Goal: Information Seeking & Learning: Learn about a topic

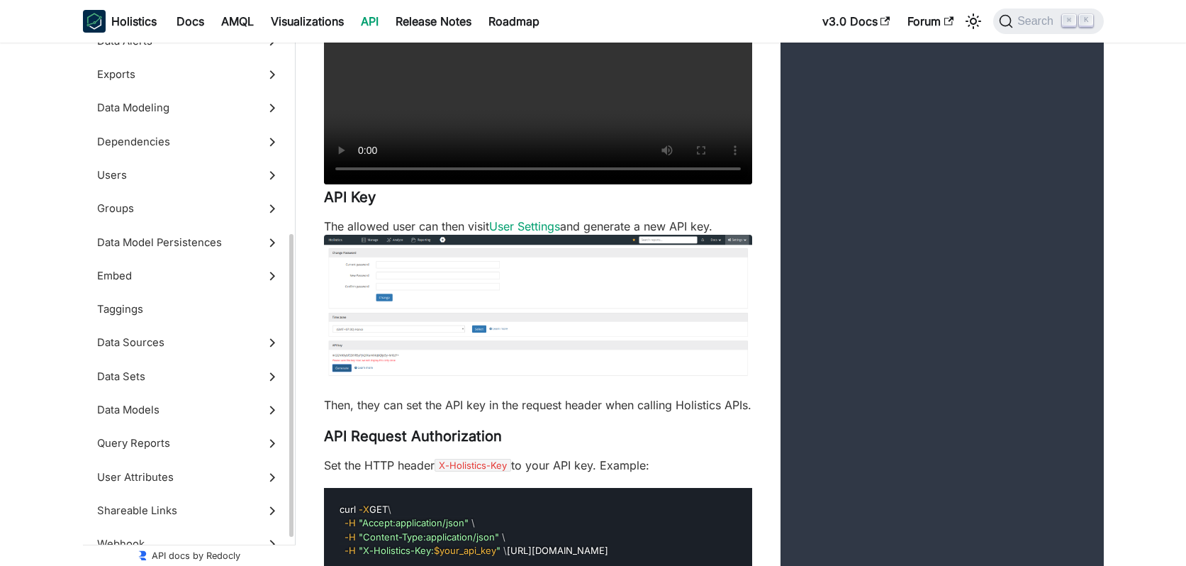
scroll to position [422, 0]
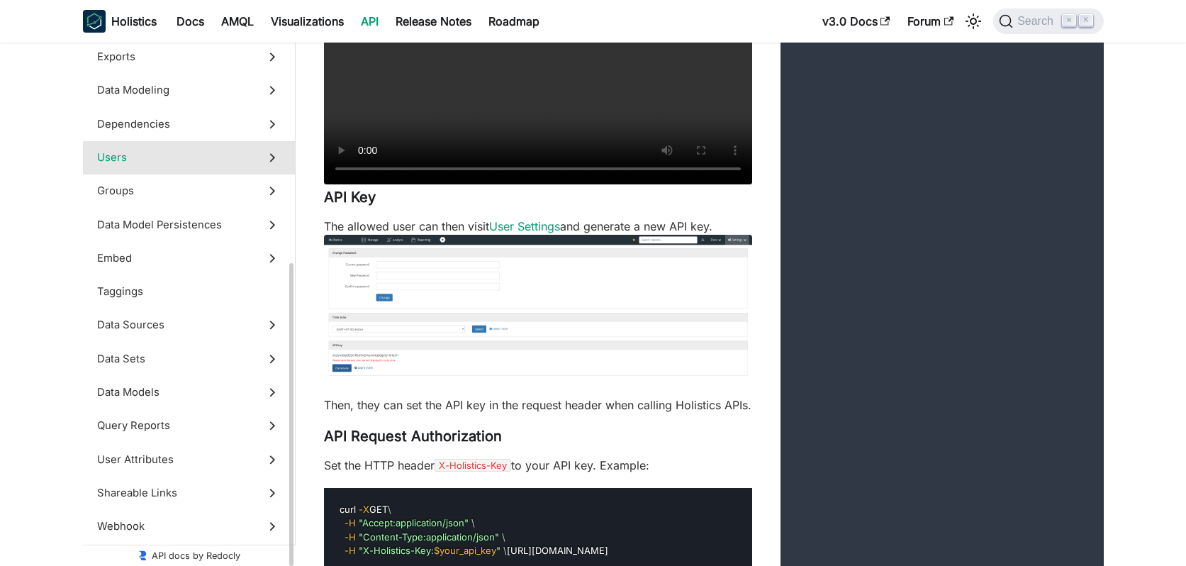
click at [231, 171] on label "Users" at bounding box center [189, 157] width 212 height 33
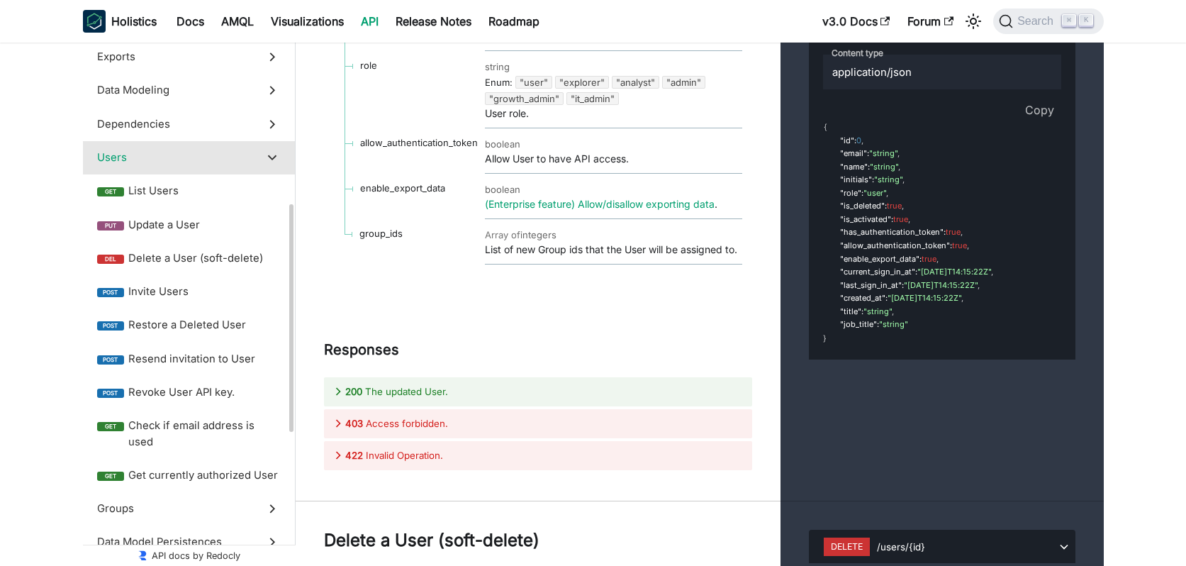
scroll to position [419, 0]
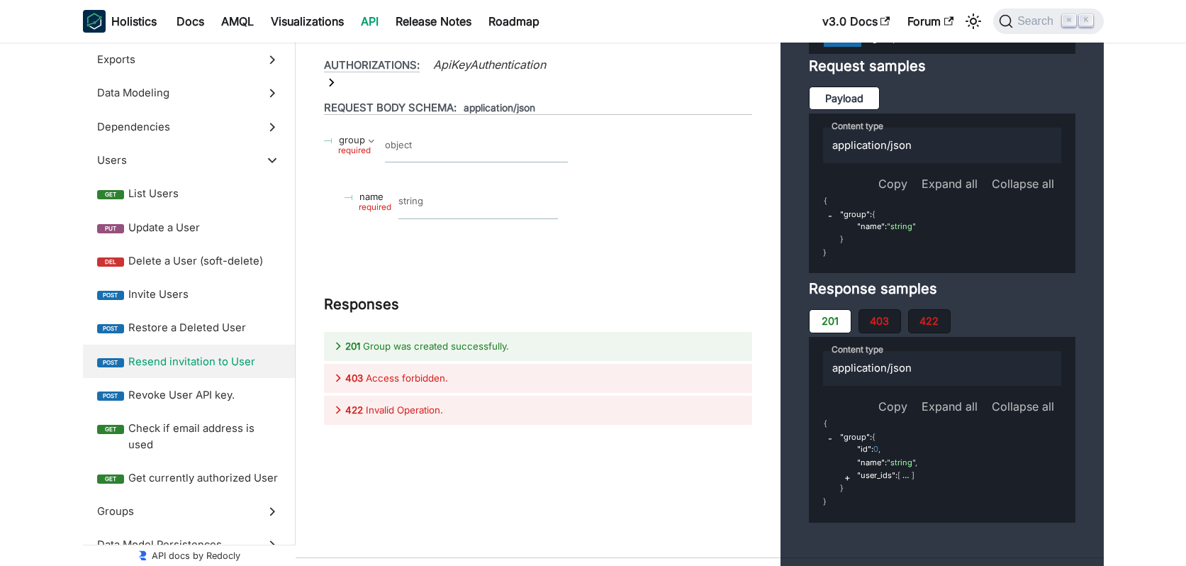
scroll to position [45233, 0]
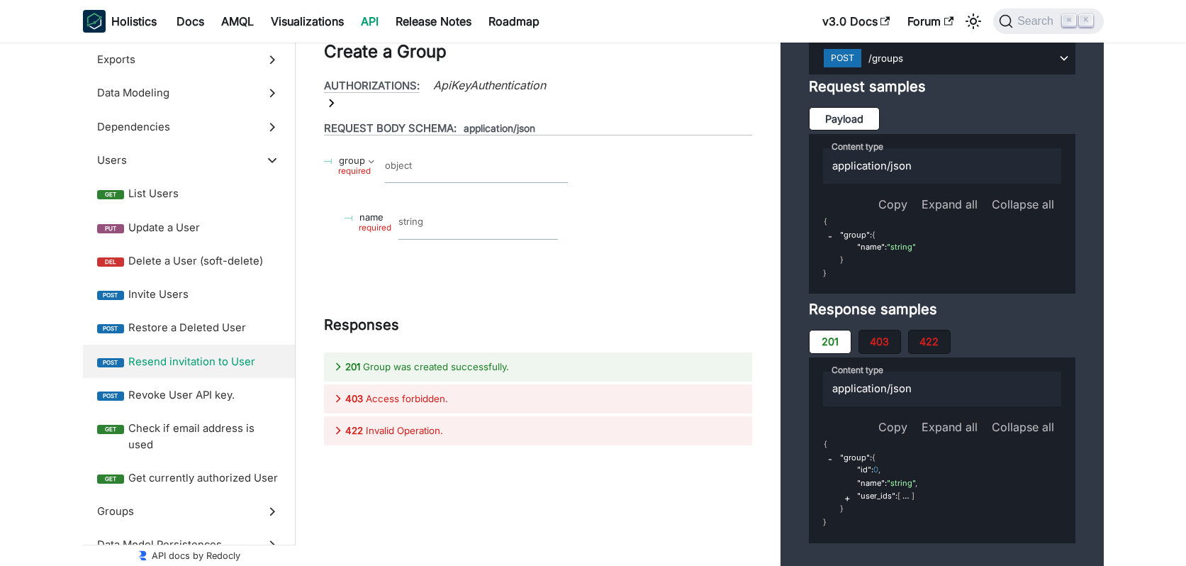
scroll to position [45191, 0]
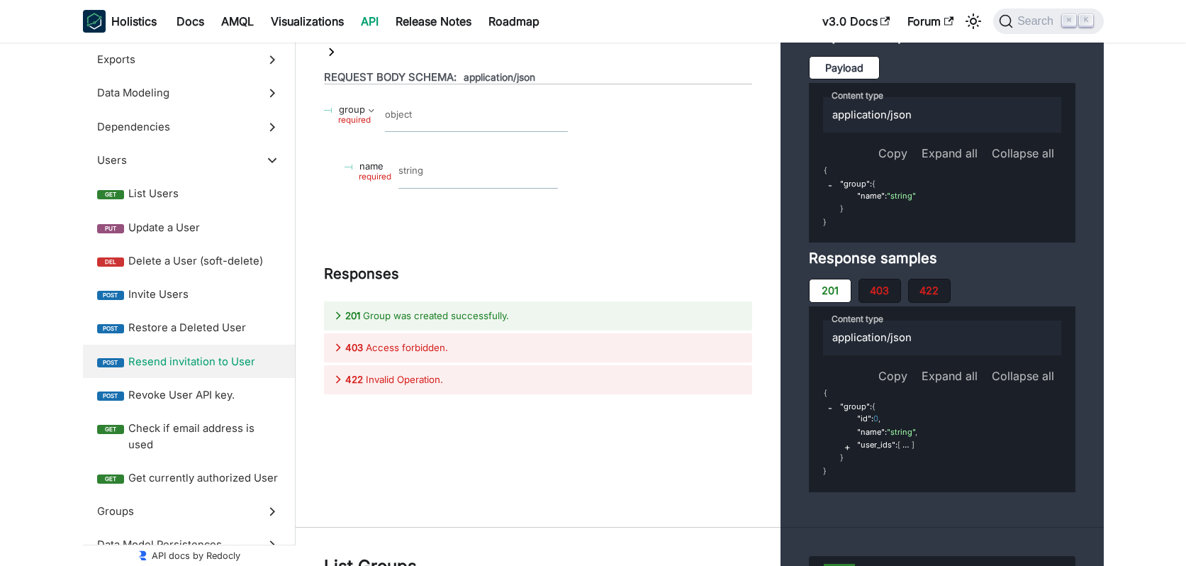
scroll to position [45276, 0]
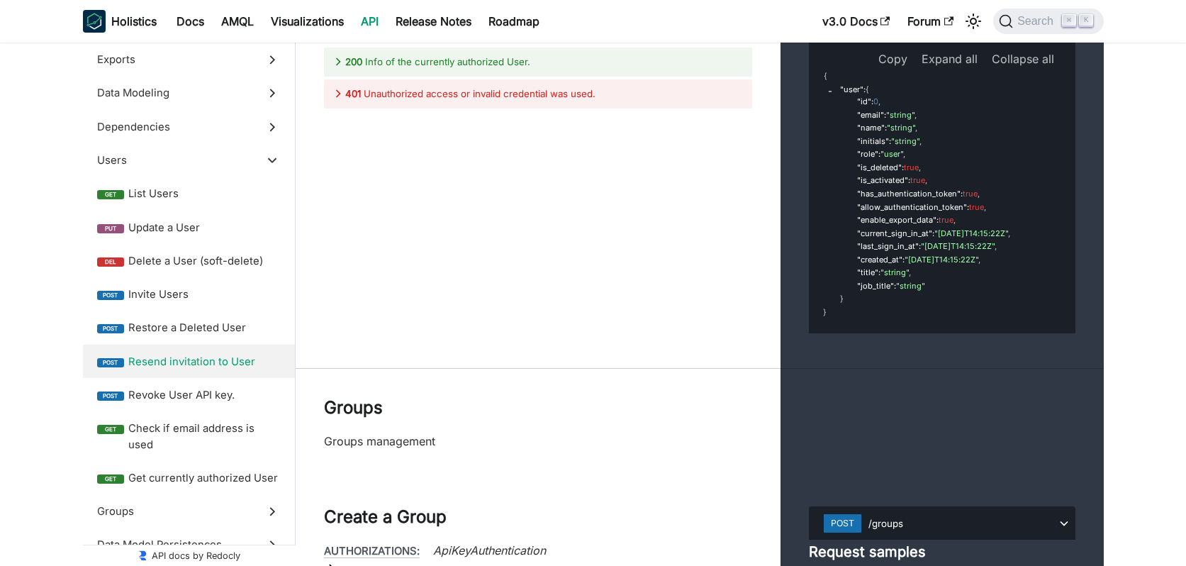
scroll to position [44671, 0]
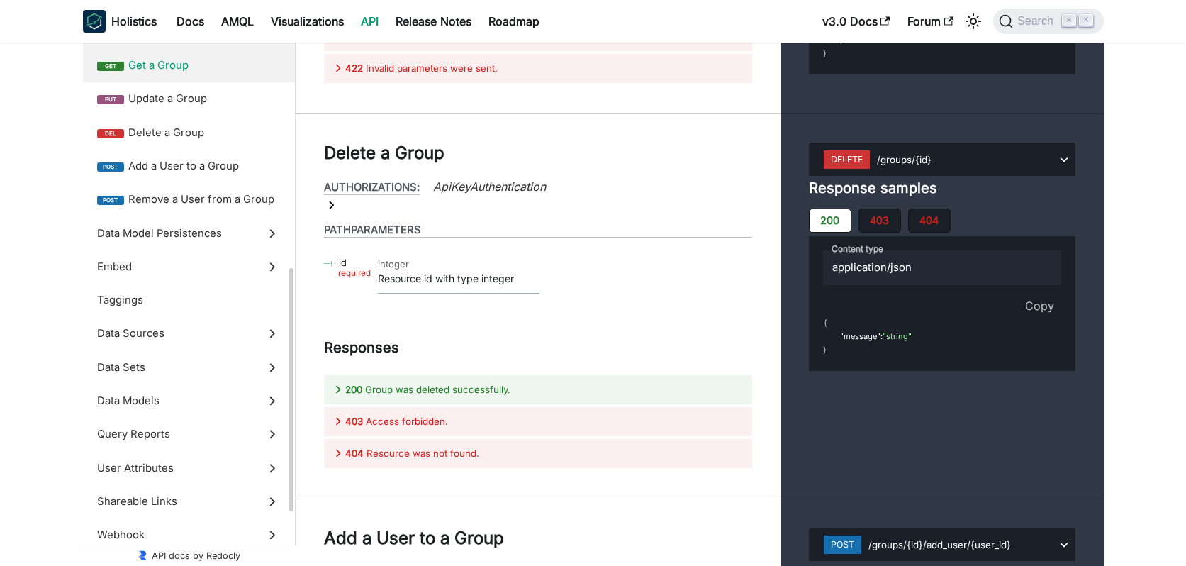
scroll to position [656, 0]
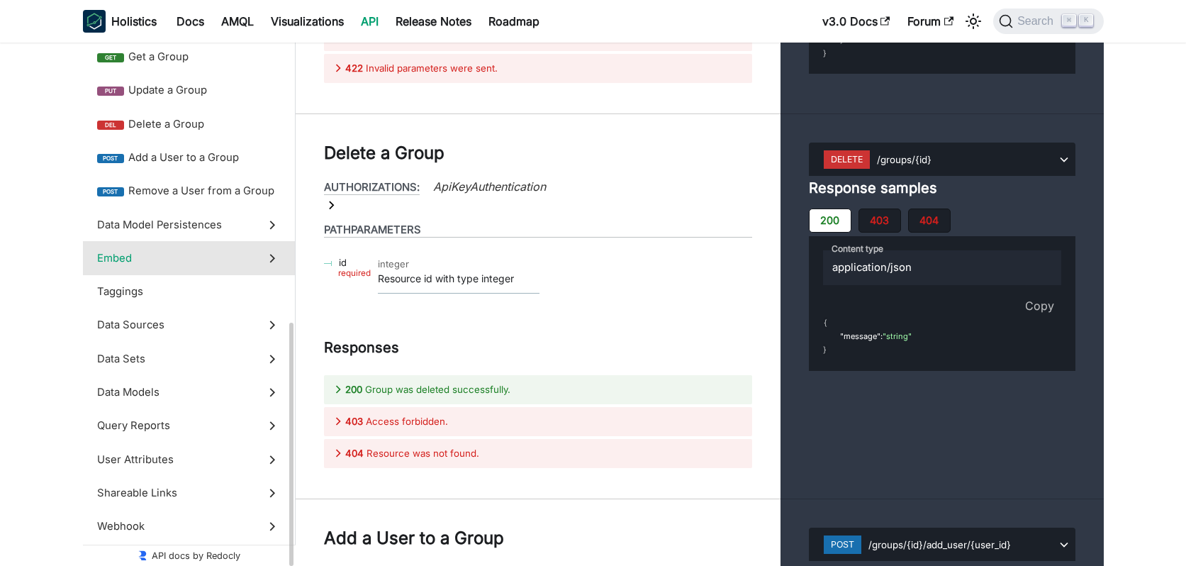
click at [233, 249] on label "Embed" at bounding box center [189, 257] width 212 height 33
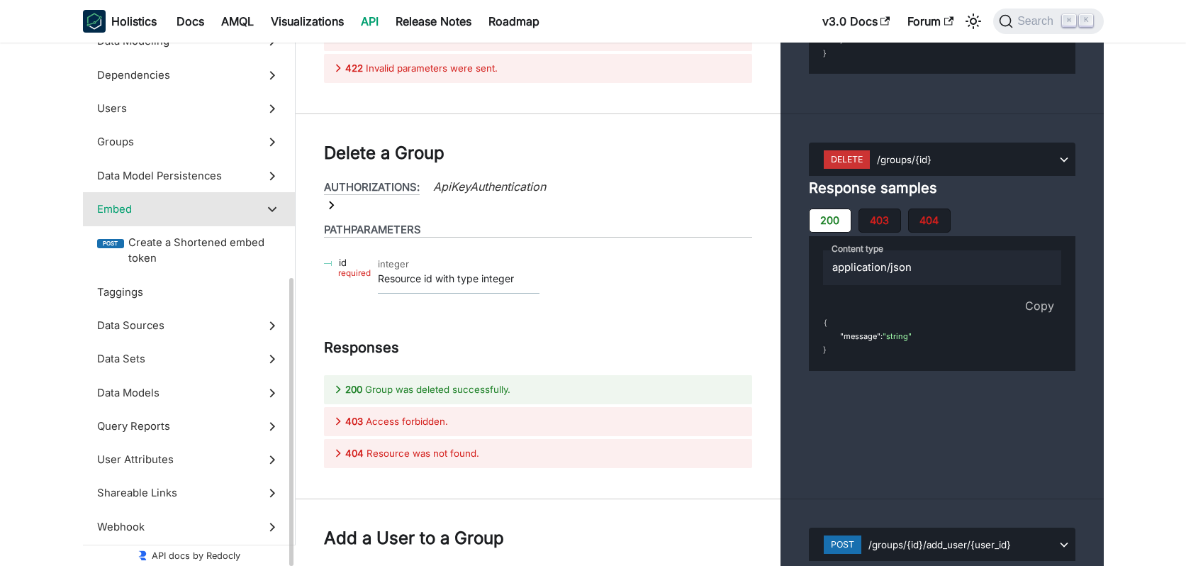
scroll to position [471, 0]
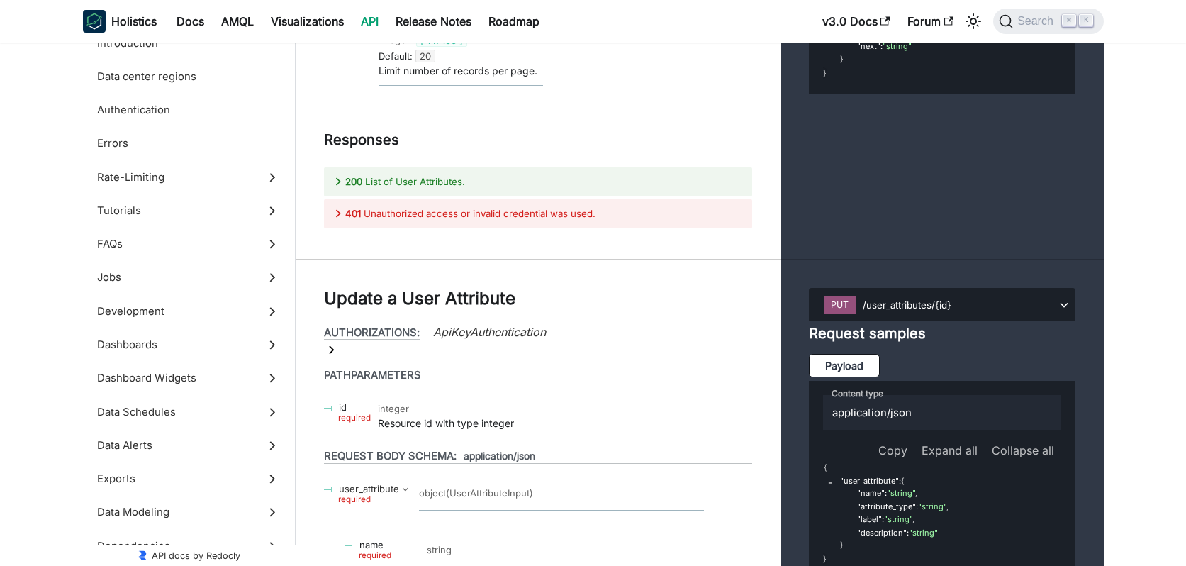
scroll to position [55288, 0]
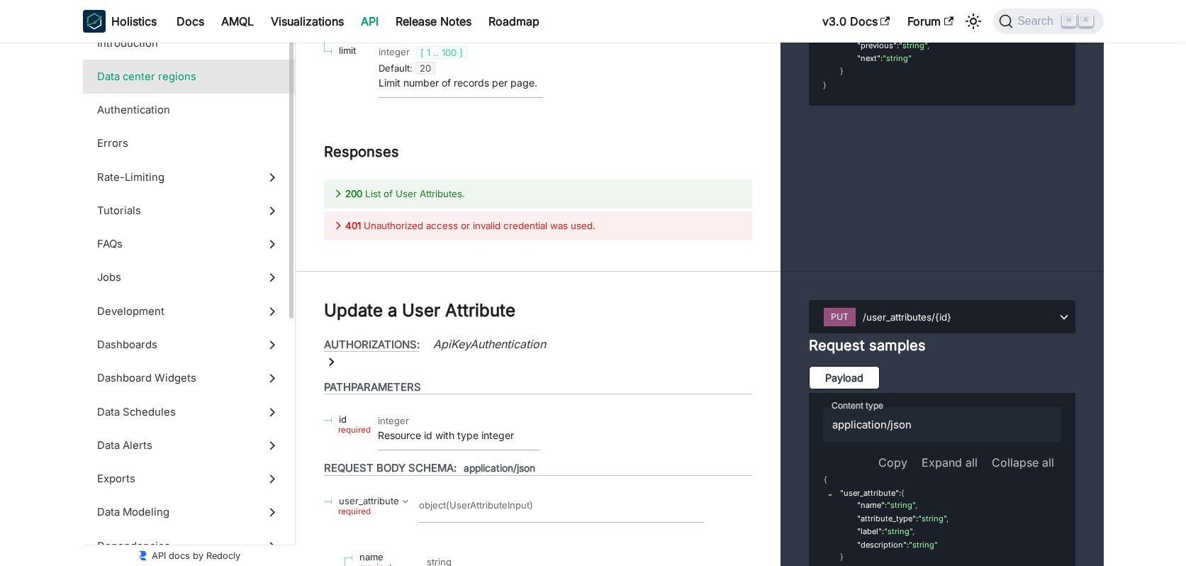
click at [176, 83] on span "Data center regions" at bounding box center [175, 77] width 157 height 16
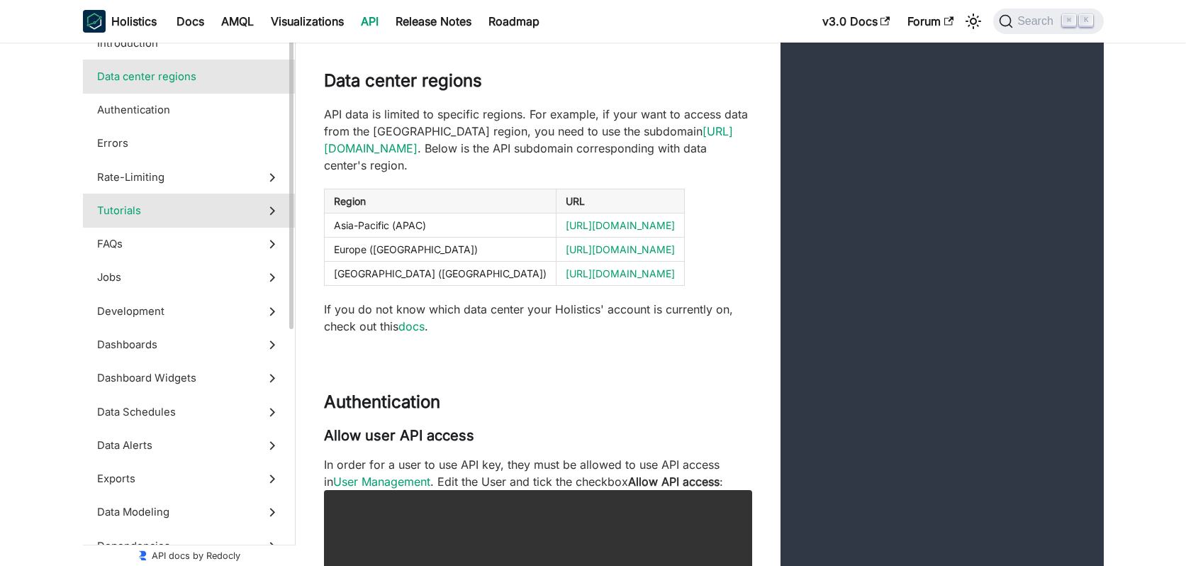
click at [178, 203] on span "Tutorials" at bounding box center [175, 211] width 157 height 16
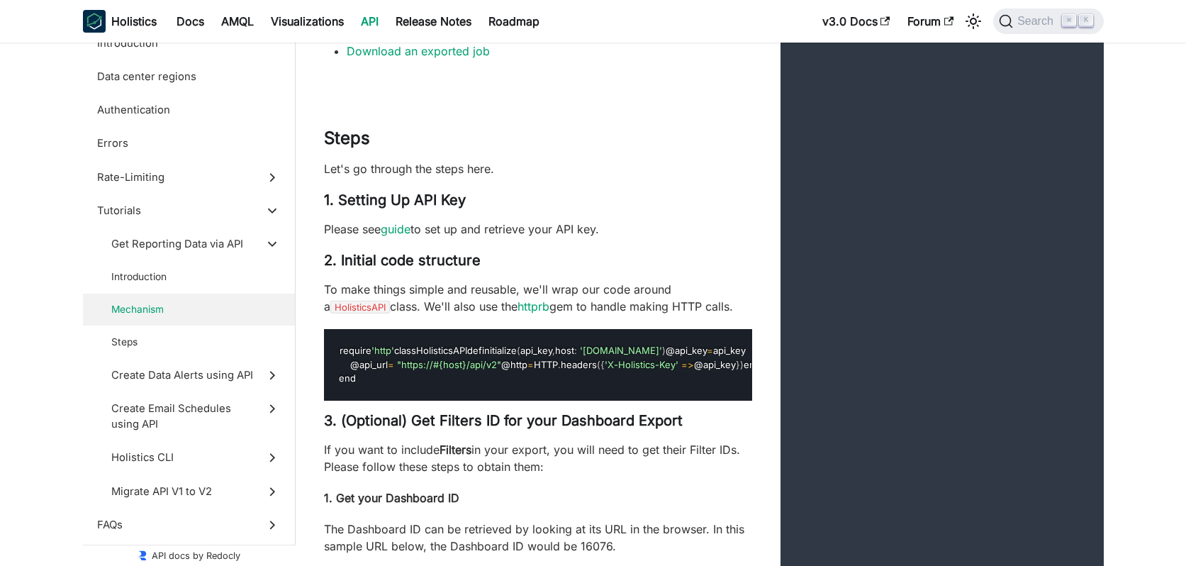
scroll to position [4198, 0]
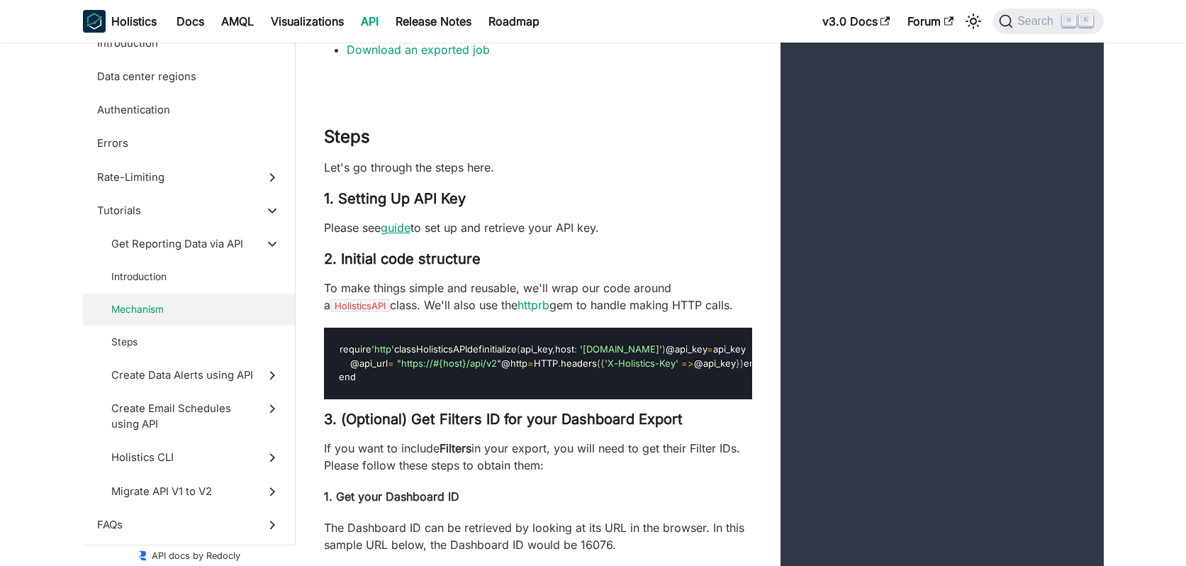
click at [390, 235] on link "guide" at bounding box center [396, 227] width 30 height 14
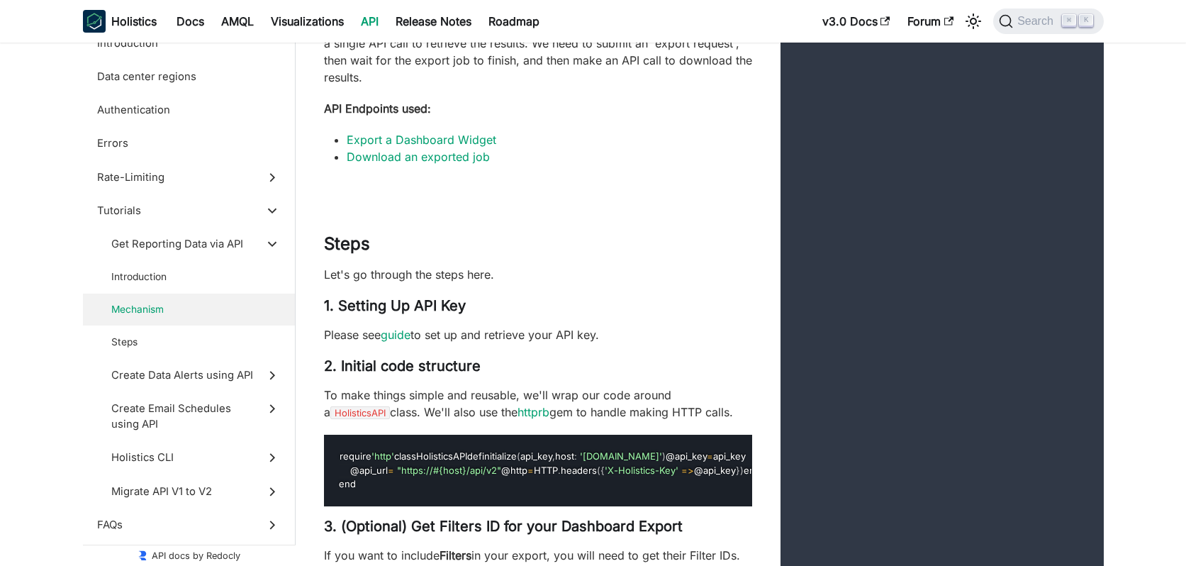
scroll to position [4089, 0]
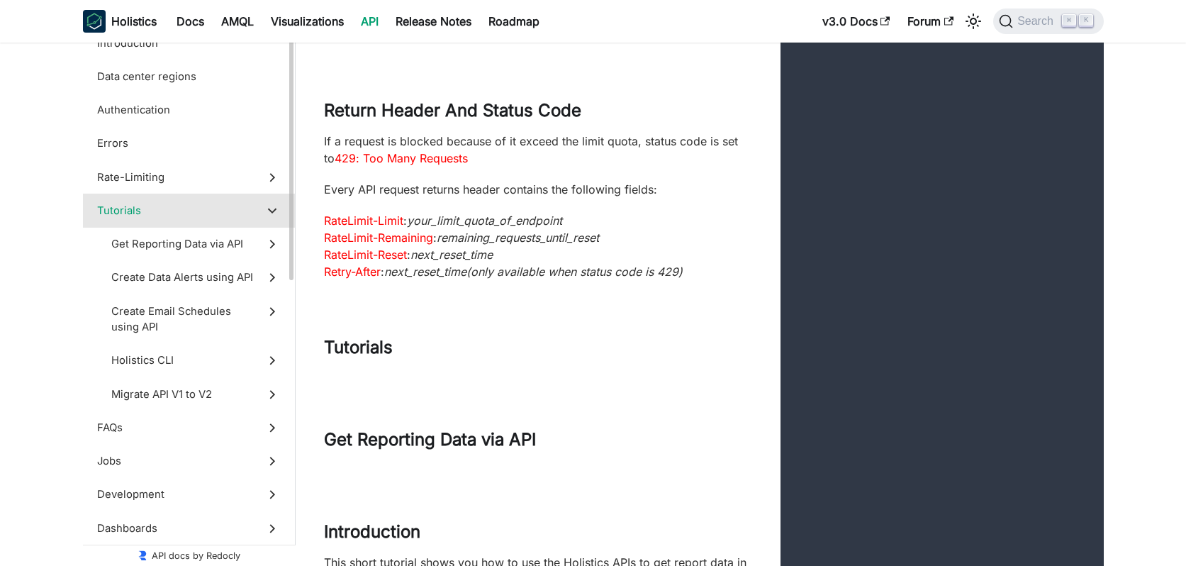
scroll to position [3264, 0]
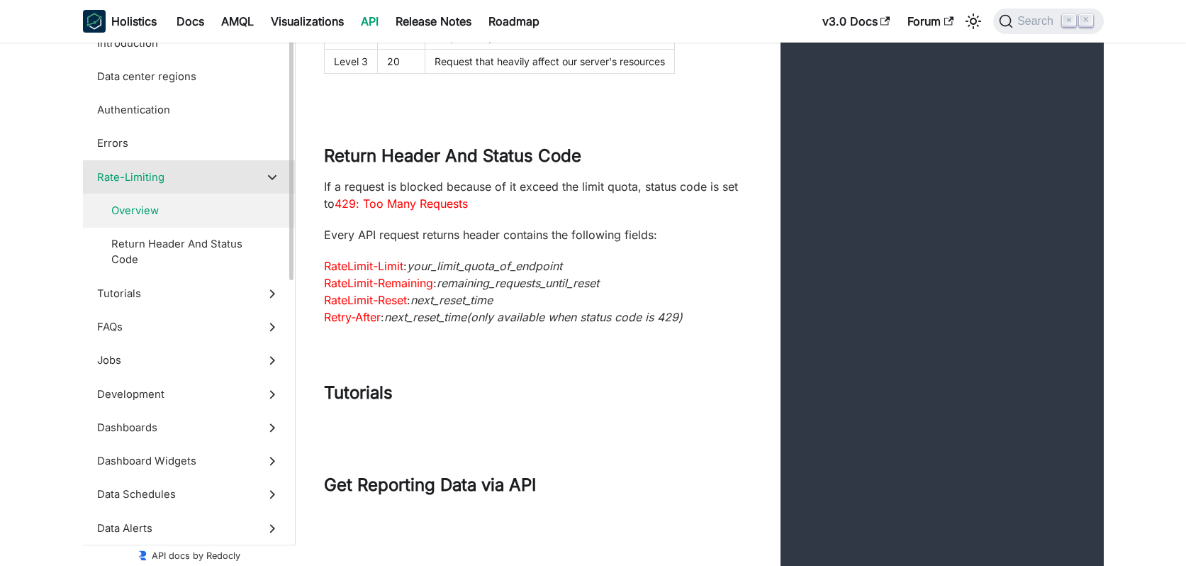
click at [172, 180] on span "Rate-Limiting" at bounding box center [175, 177] width 157 height 16
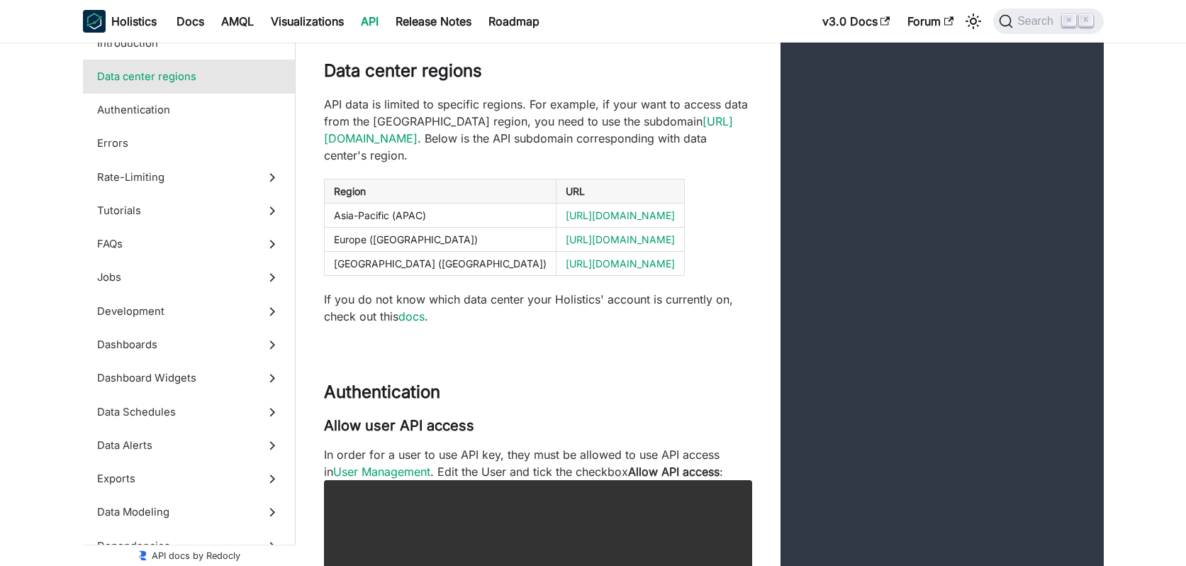
scroll to position [520, 0]
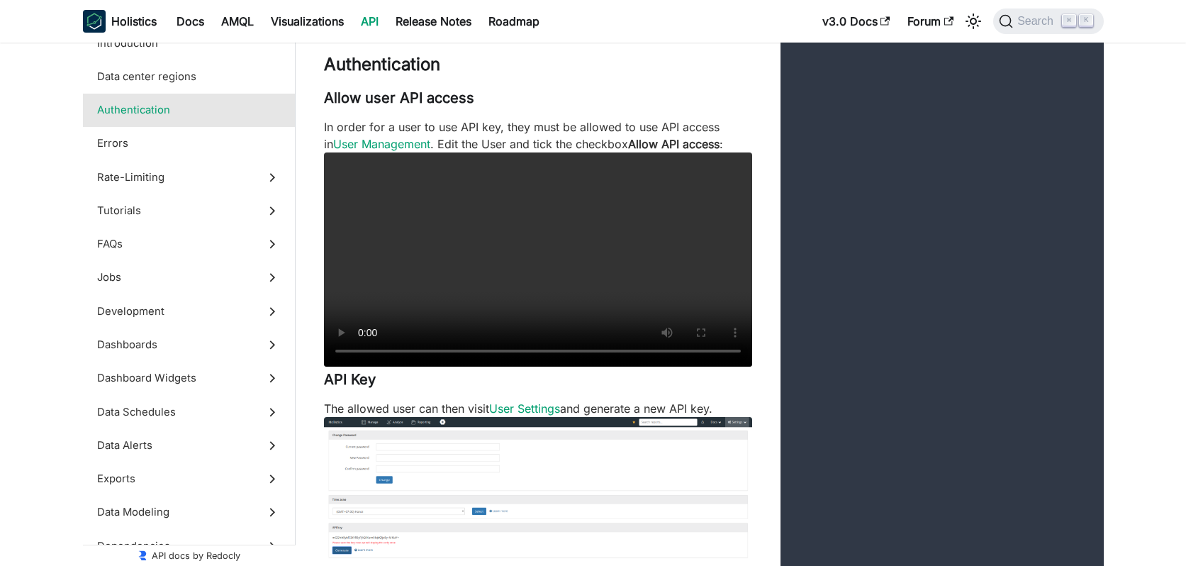
scroll to position [841, 0]
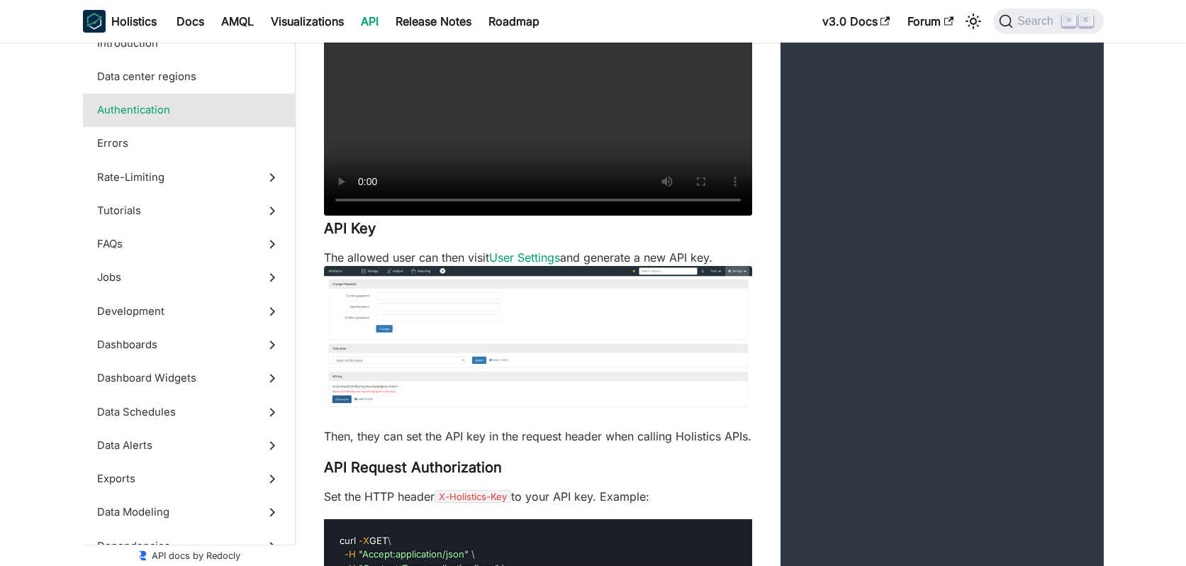
scroll to position [995, 0]
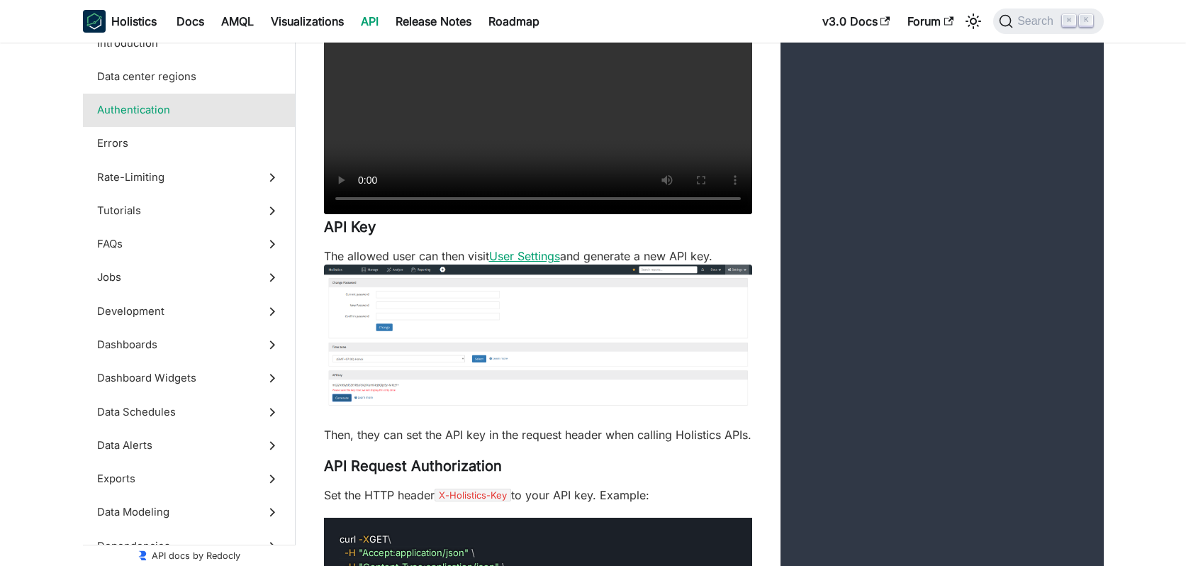
click at [530, 263] on link "User Settings" at bounding box center [524, 256] width 71 height 14
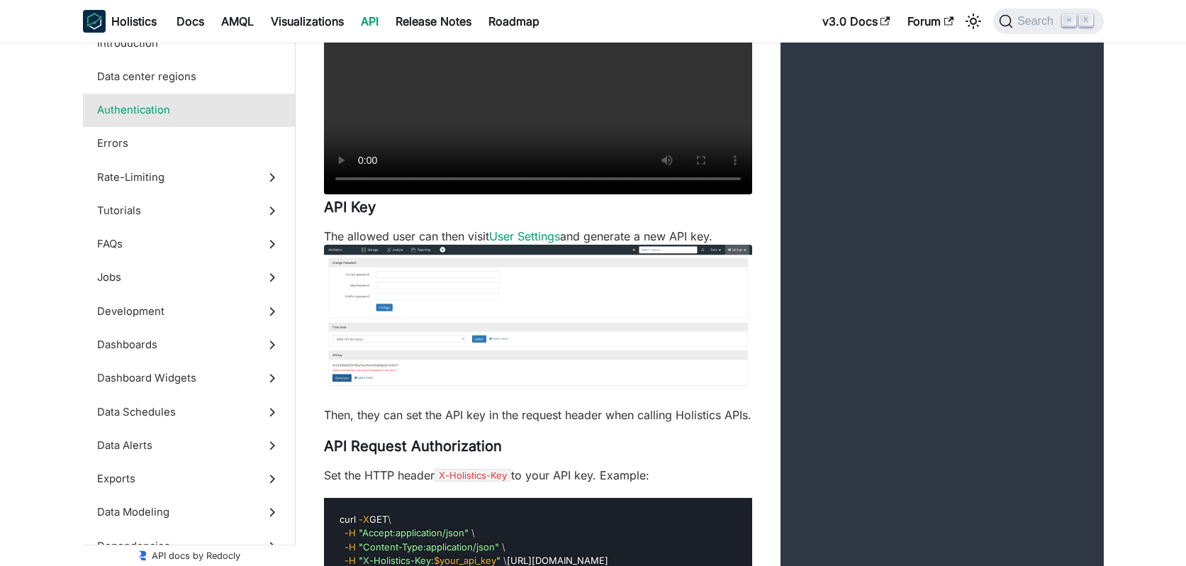
scroll to position [1038, 0]
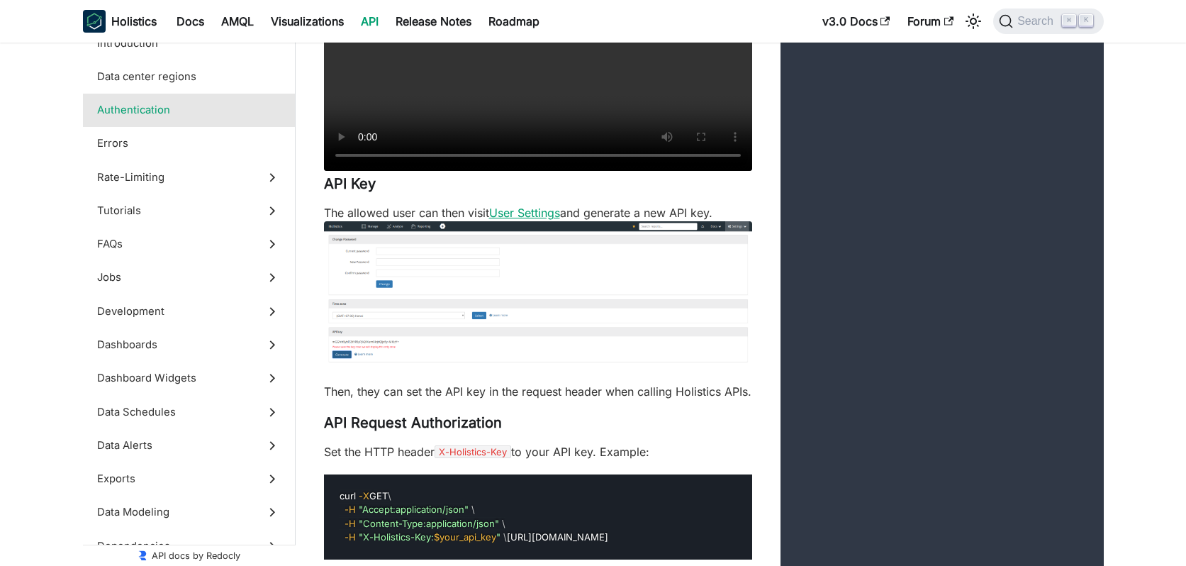
click at [547, 220] on link "User Settings" at bounding box center [524, 213] width 71 height 14
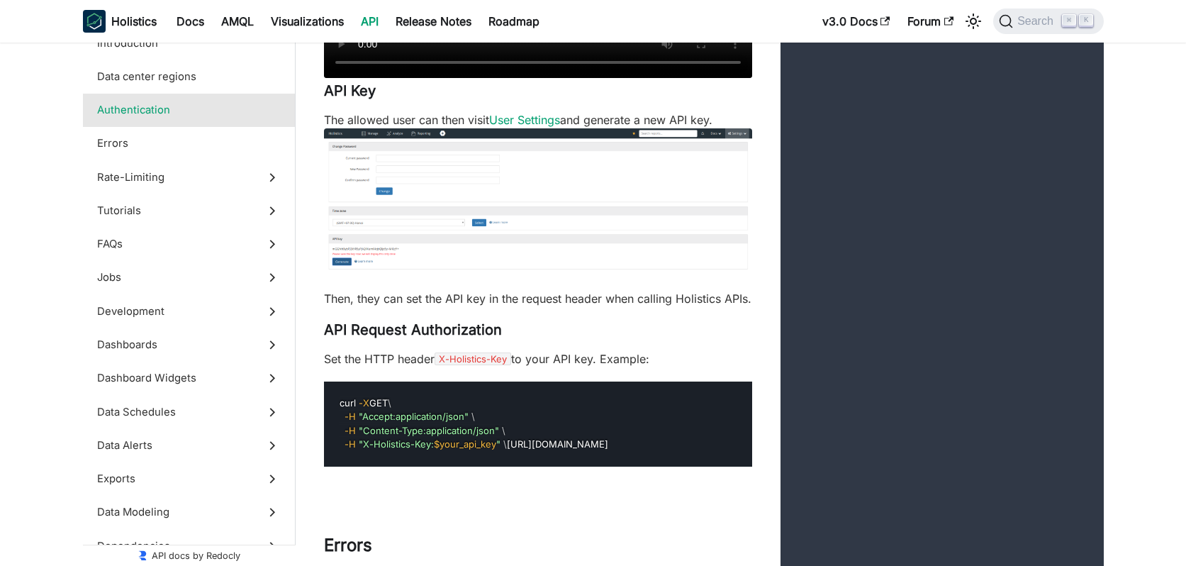
scroll to position [1132, 0]
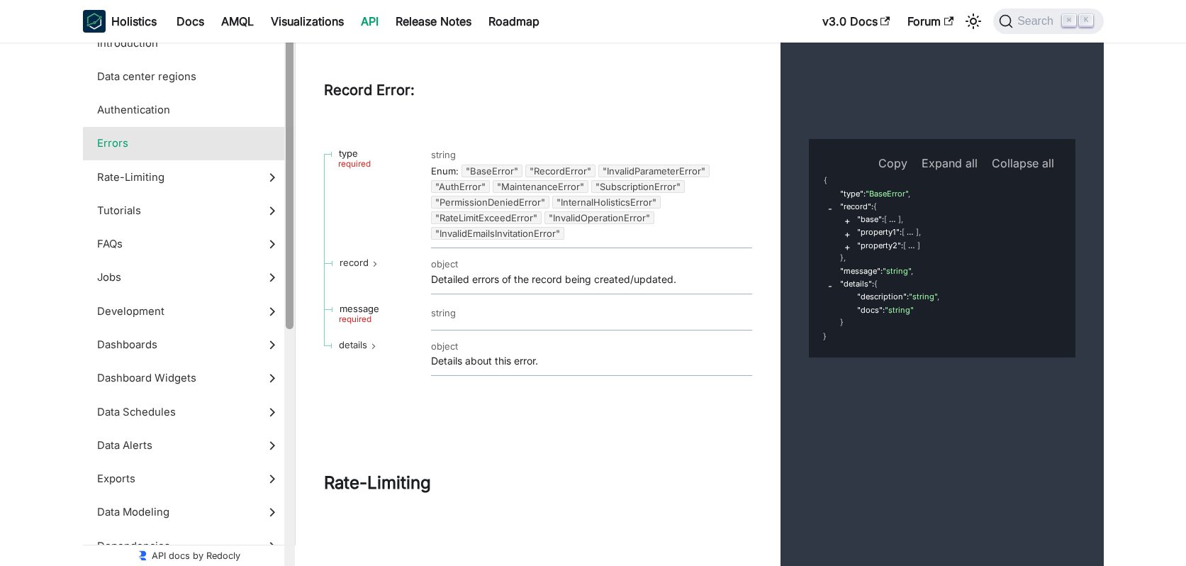
scroll to position [2560, 0]
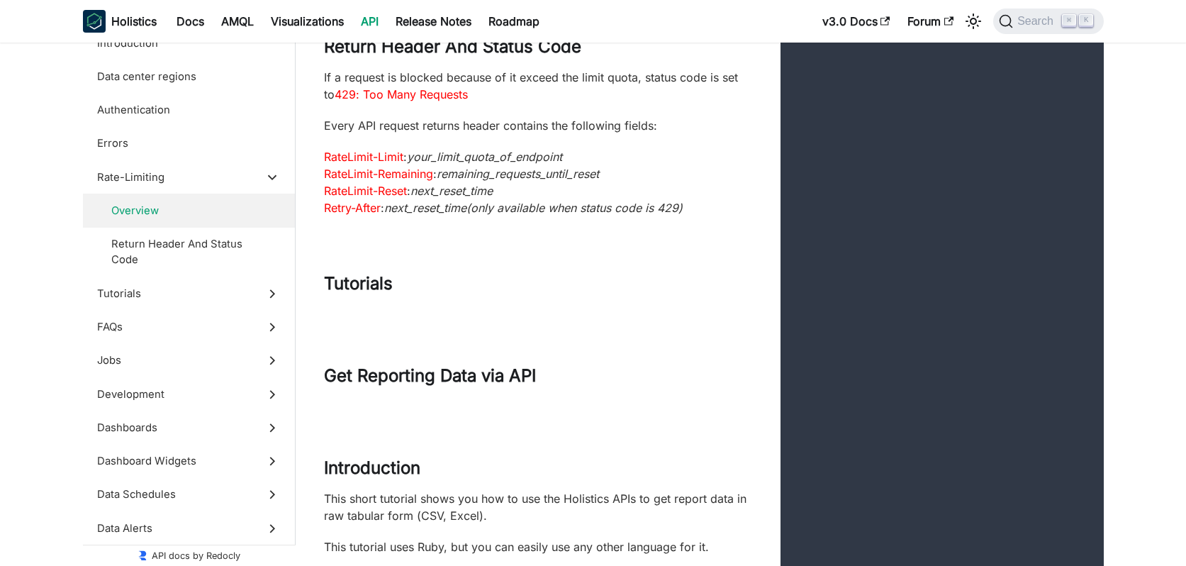
scroll to position [3374, 0]
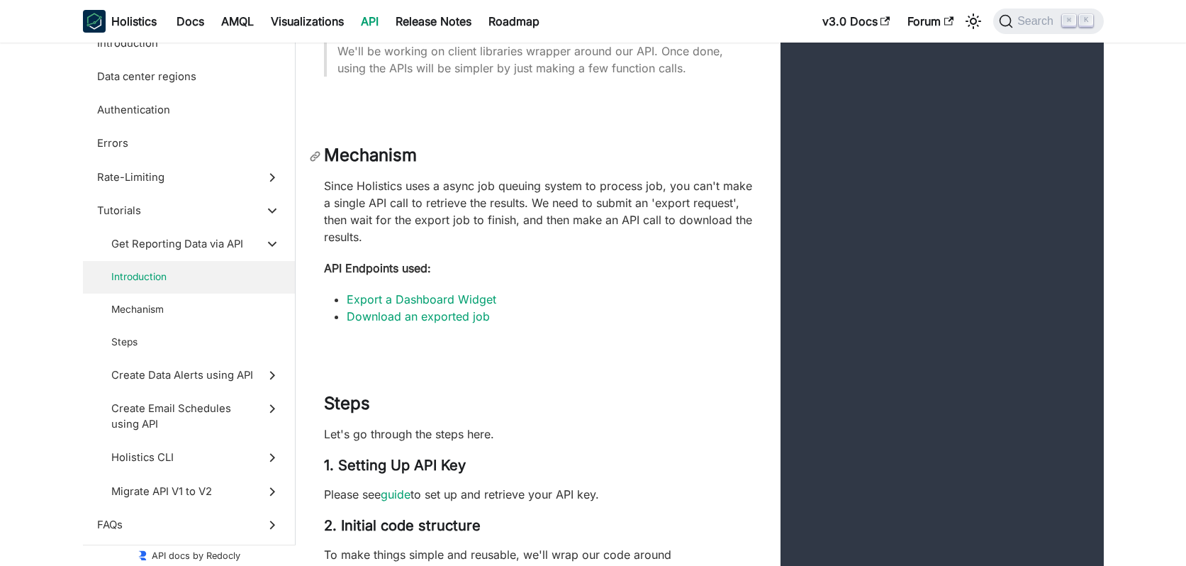
scroll to position [3933, 0]
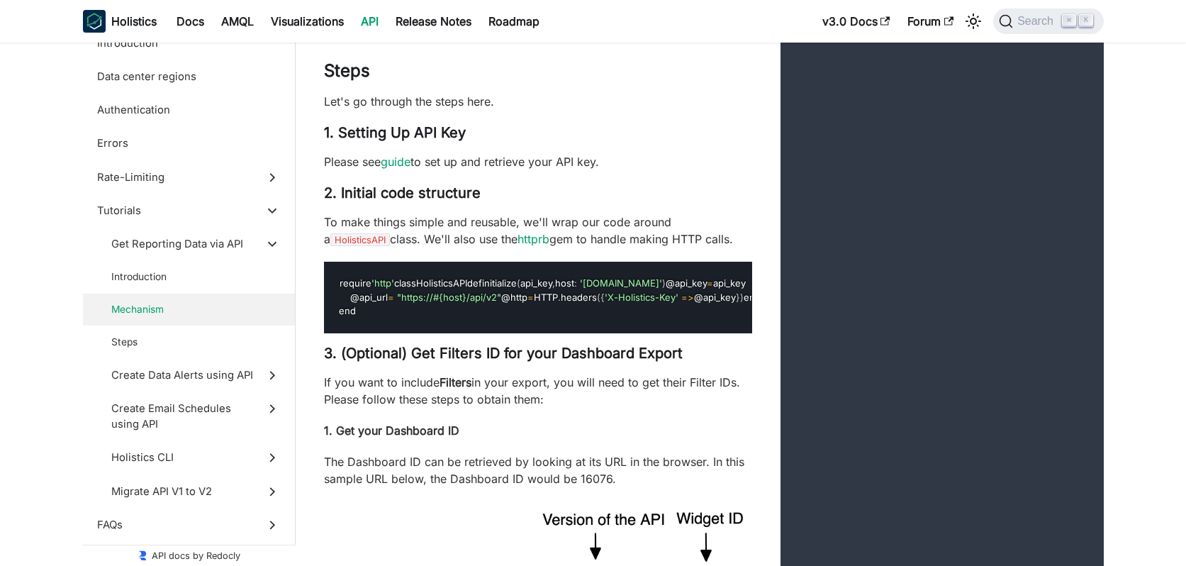
scroll to position [4267, 0]
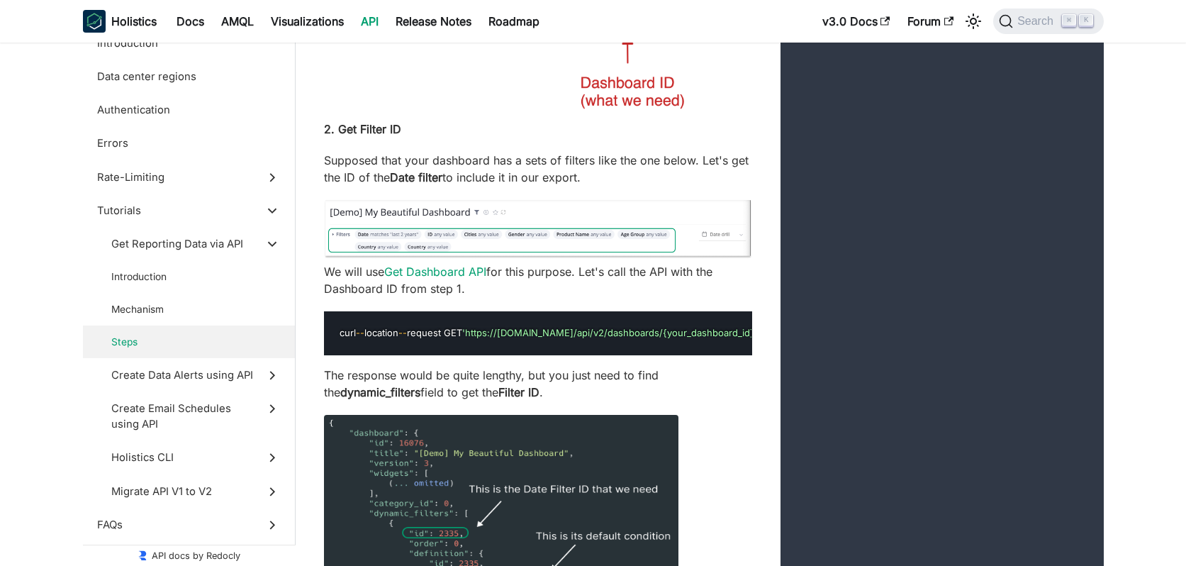
scroll to position [4816, 0]
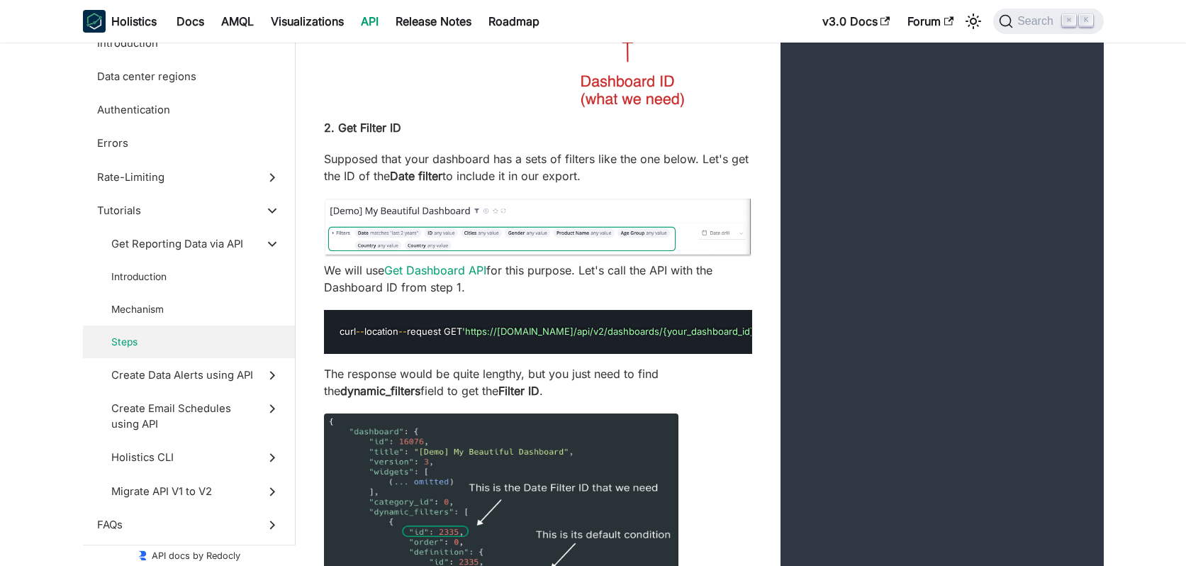
click at [382, 115] on img at bounding box center [538, 32] width 428 height 166
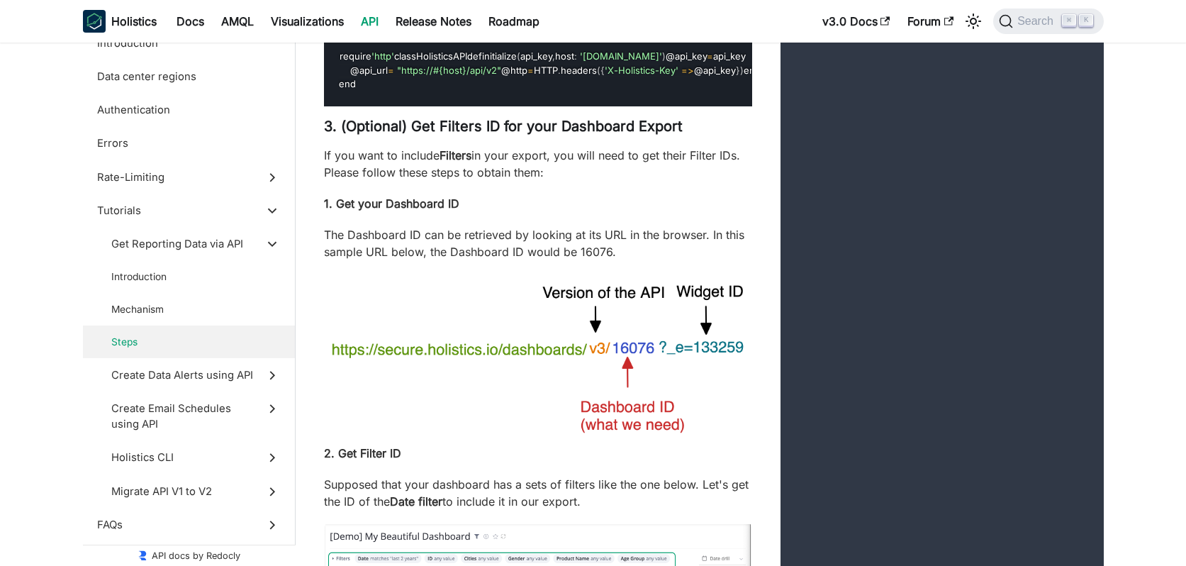
scroll to position [4493, 0]
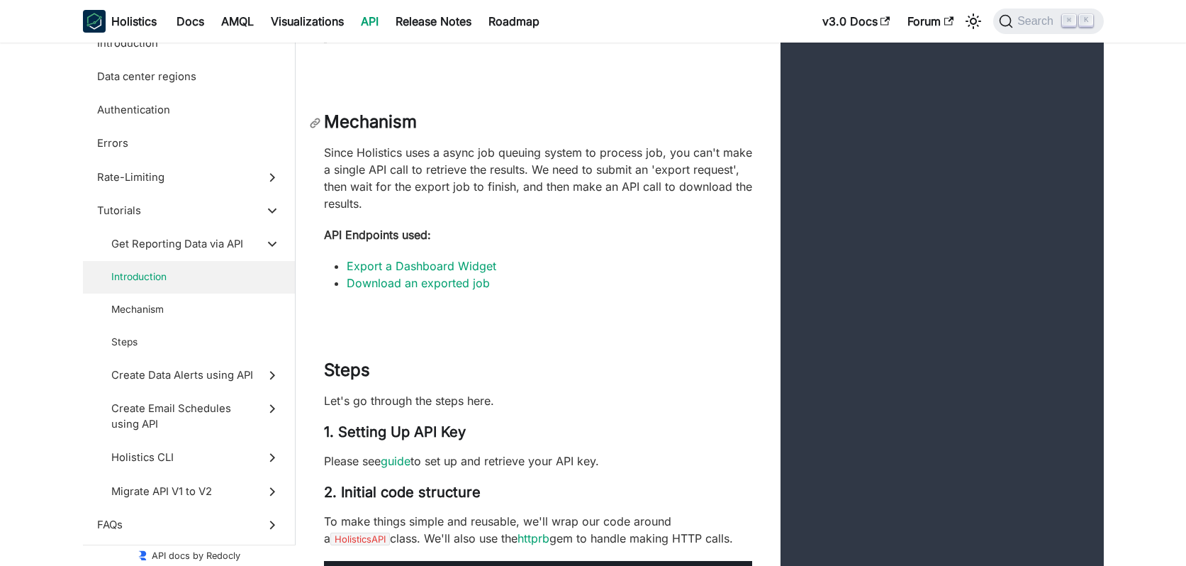
scroll to position [3960, 0]
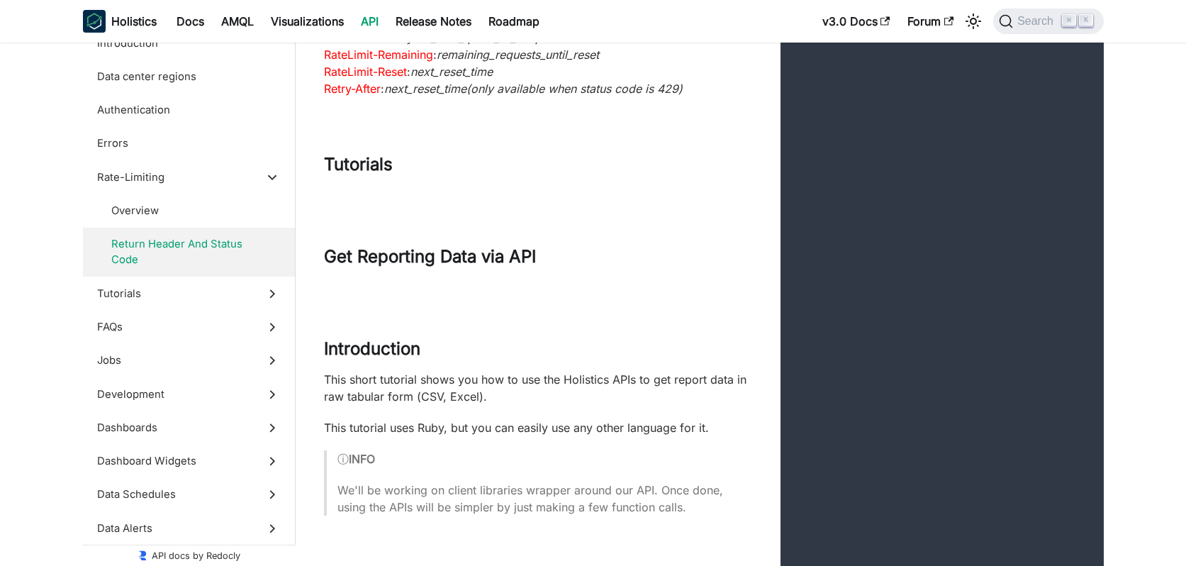
scroll to position [3487, 0]
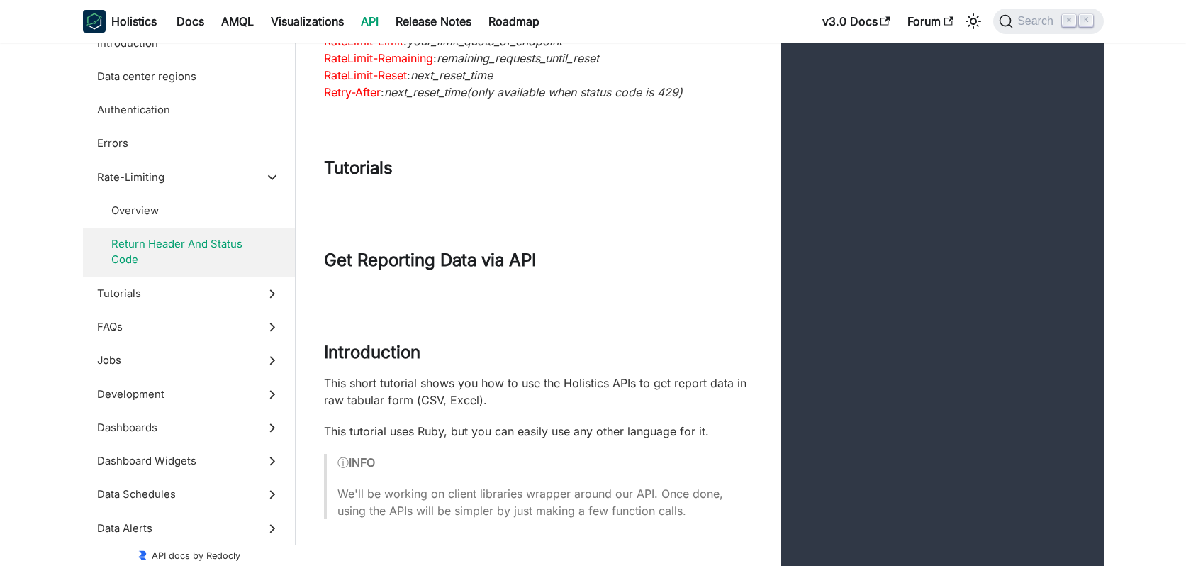
click at [549, 193] on div "Tutorials" at bounding box center [538, 174] width 485 height 35
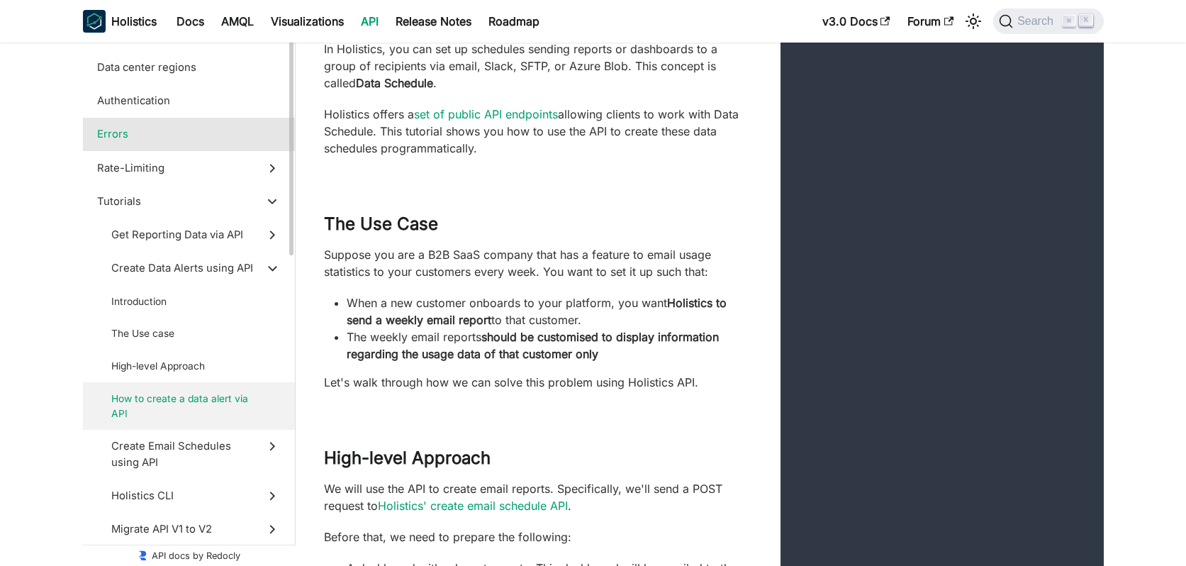
scroll to position [14, 0]
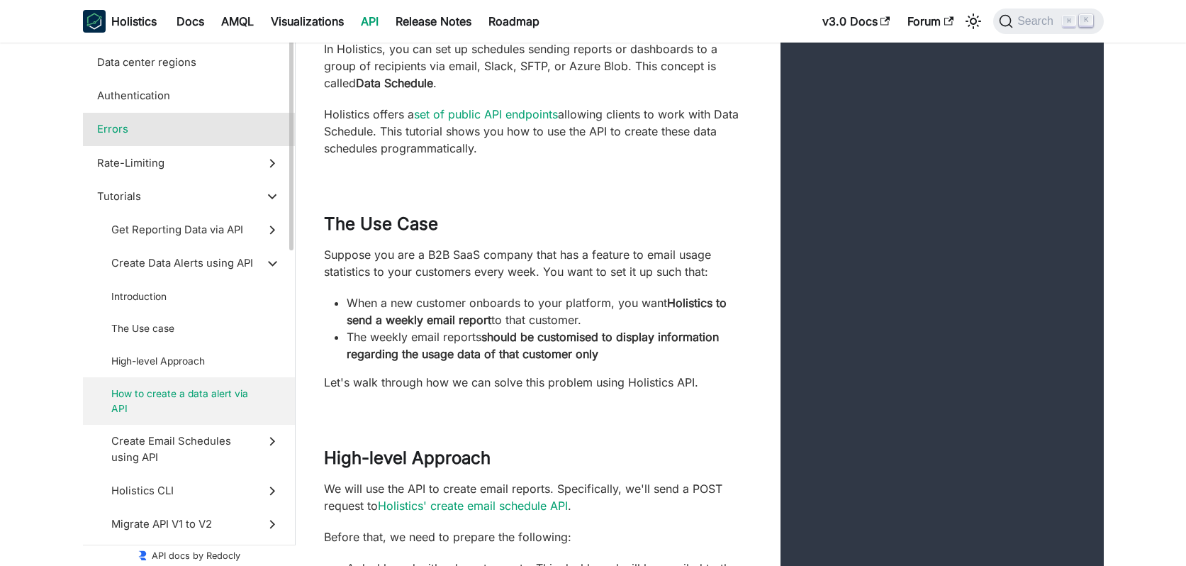
click at [180, 118] on label "Errors" at bounding box center [189, 129] width 212 height 33
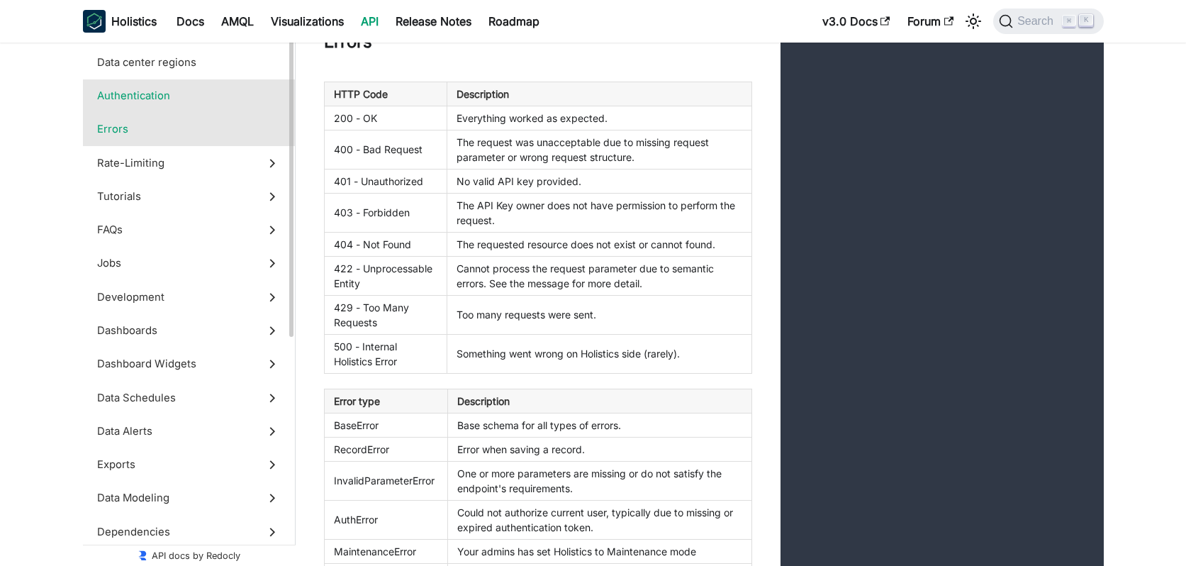
click at [179, 102] on span "Authentication" at bounding box center [175, 96] width 157 height 16
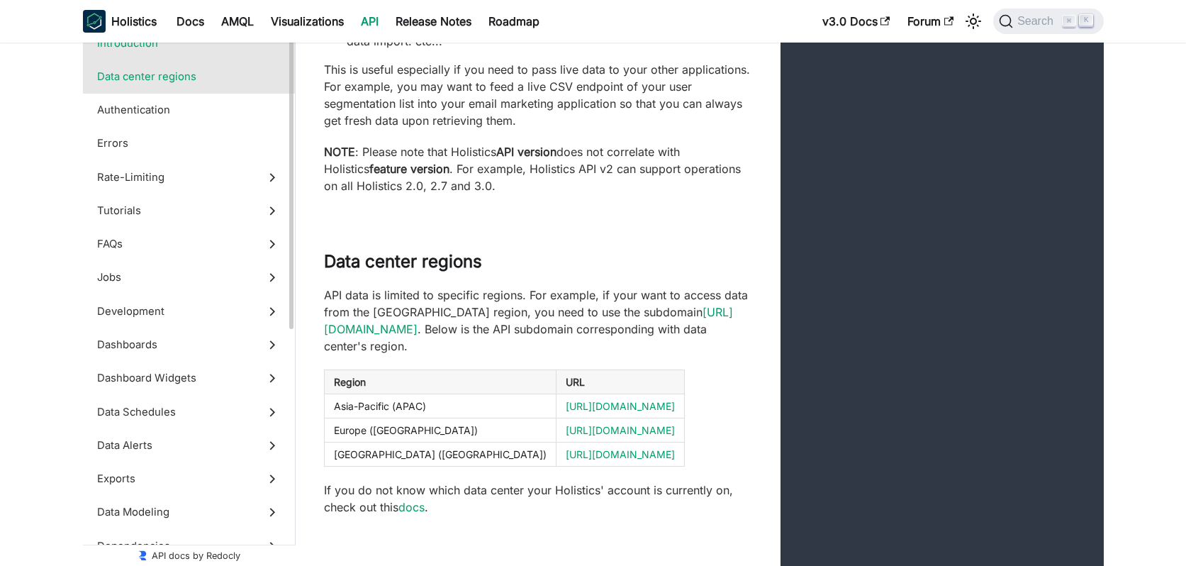
click at [195, 81] on span "Data center regions" at bounding box center [175, 77] width 157 height 16
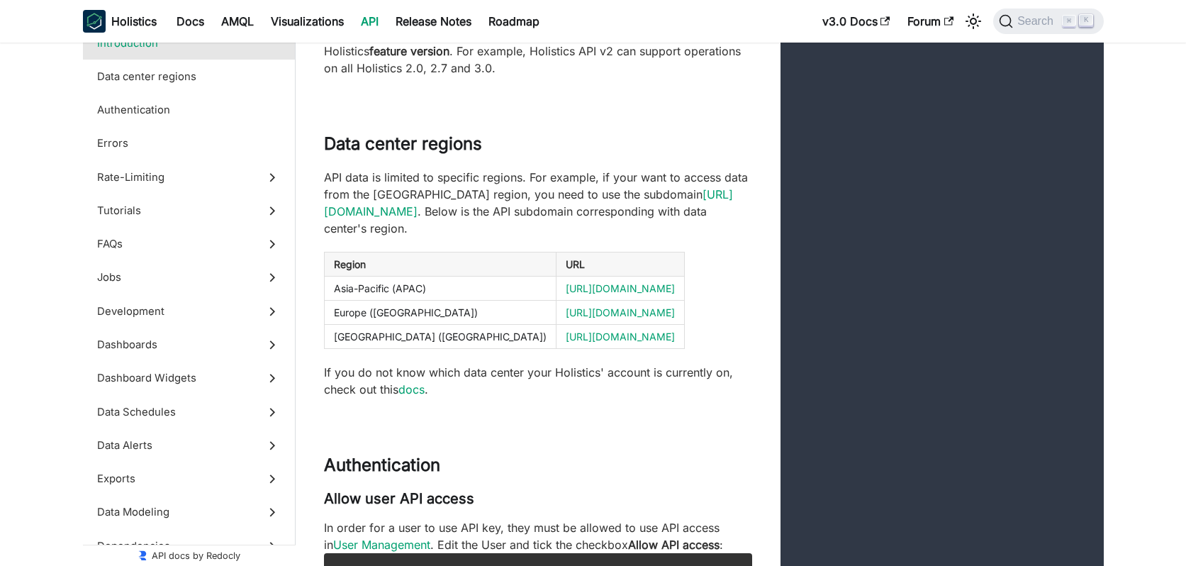
scroll to position [162, 0]
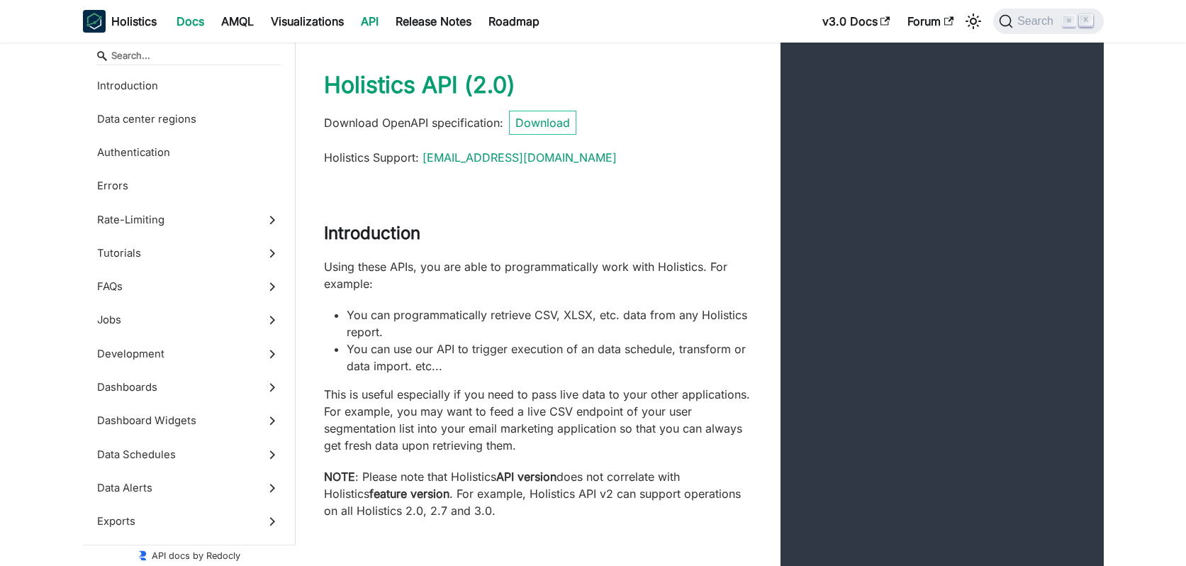
click at [191, 23] on link "Docs" at bounding box center [190, 21] width 45 height 23
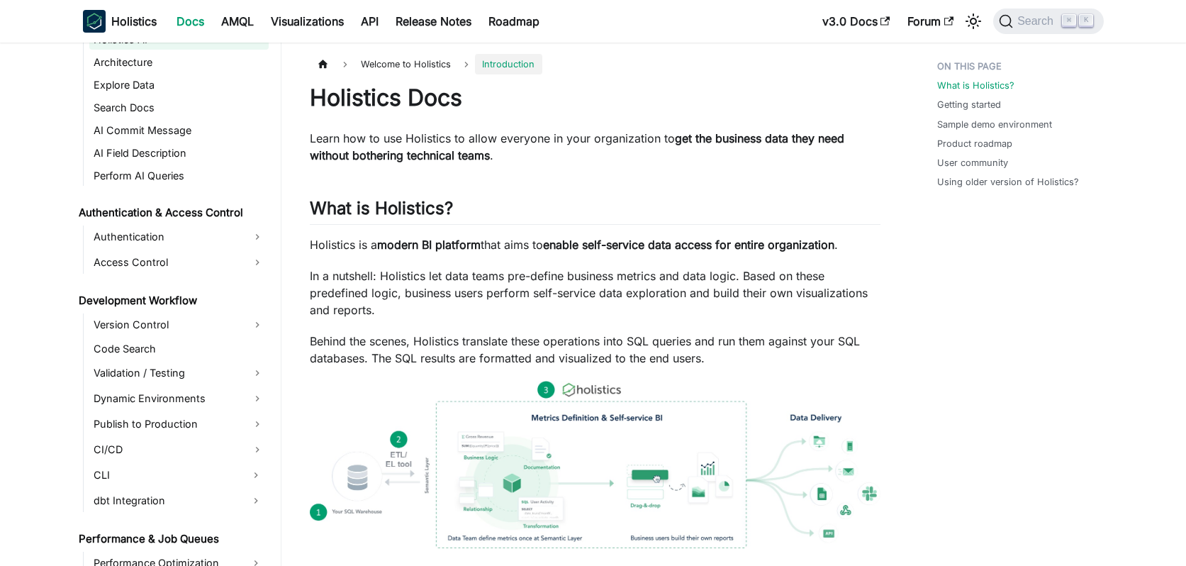
scroll to position [768, 0]
click at [146, 235] on link "Authentication" at bounding box center [178, 235] width 179 height 23
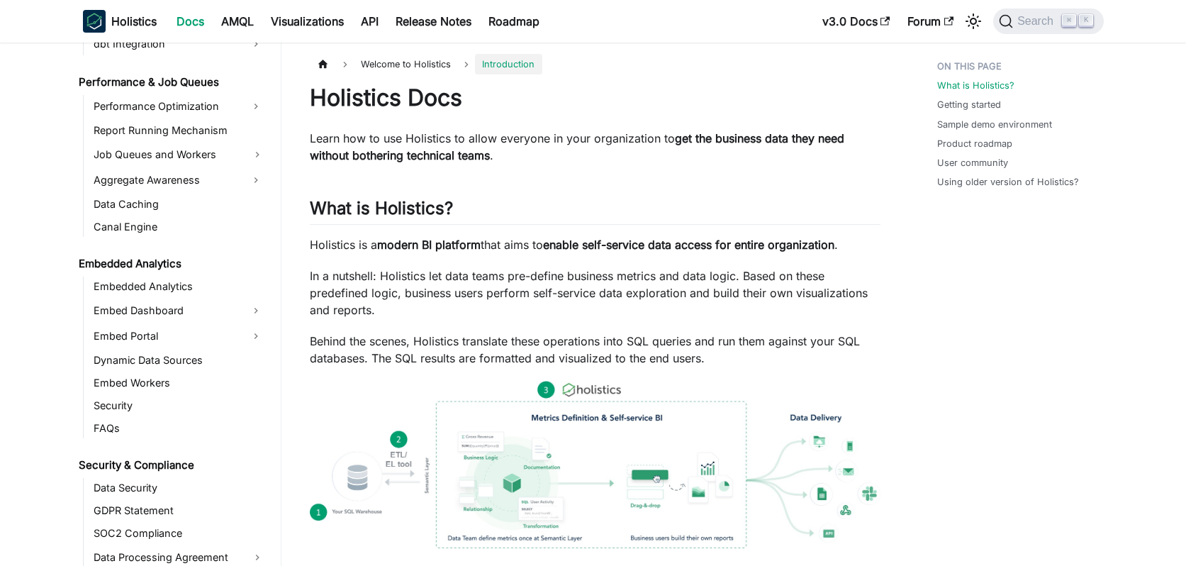
scroll to position [1318, 0]
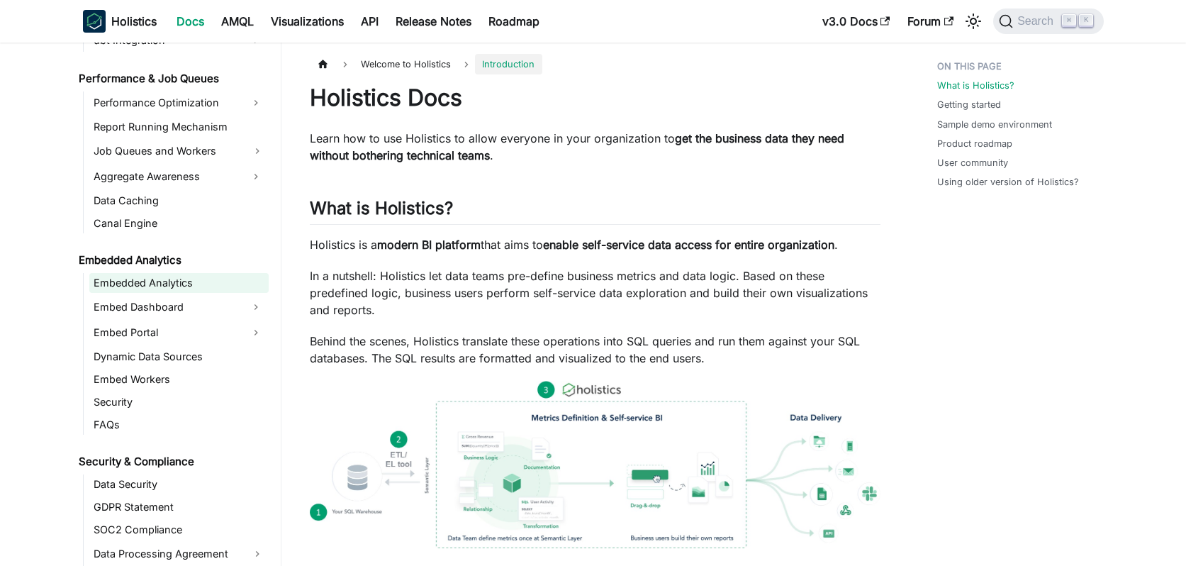
click at [153, 273] on link "Embedded Analytics" at bounding box center [178, 283] width 179 height 20
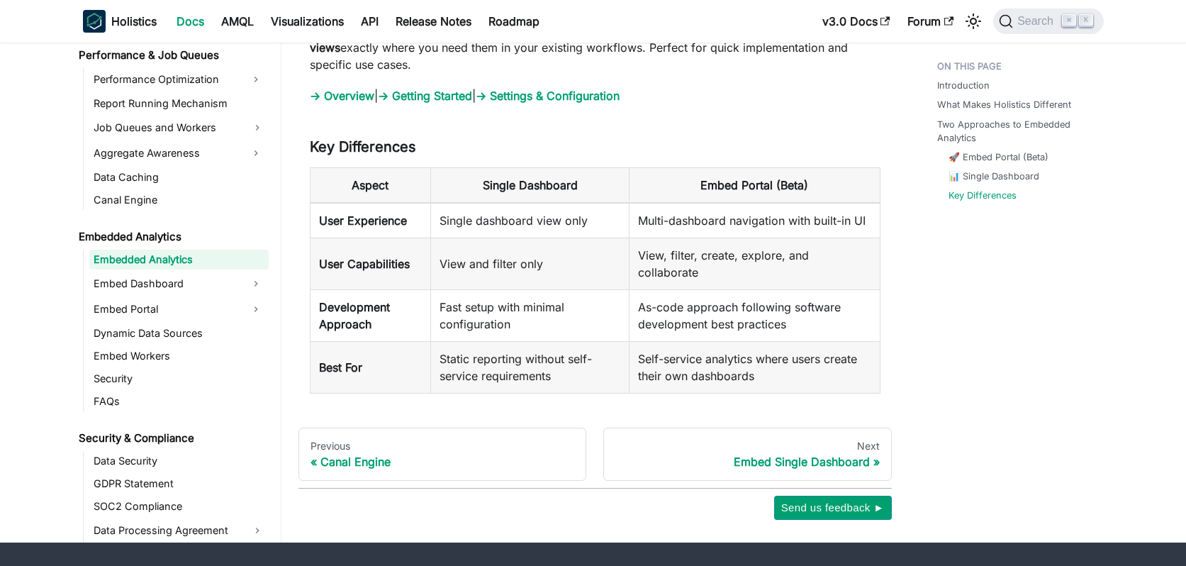
scroll to position [1722, 0]
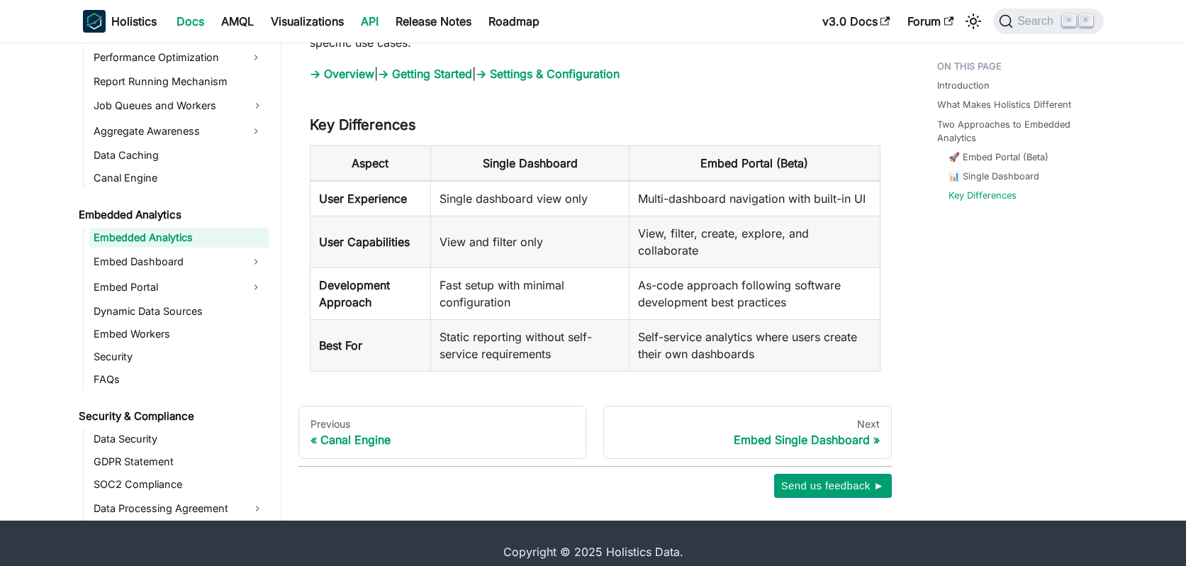
click at [371, 25] on link "API" at bounding box center [369, 21] width 35 height 23
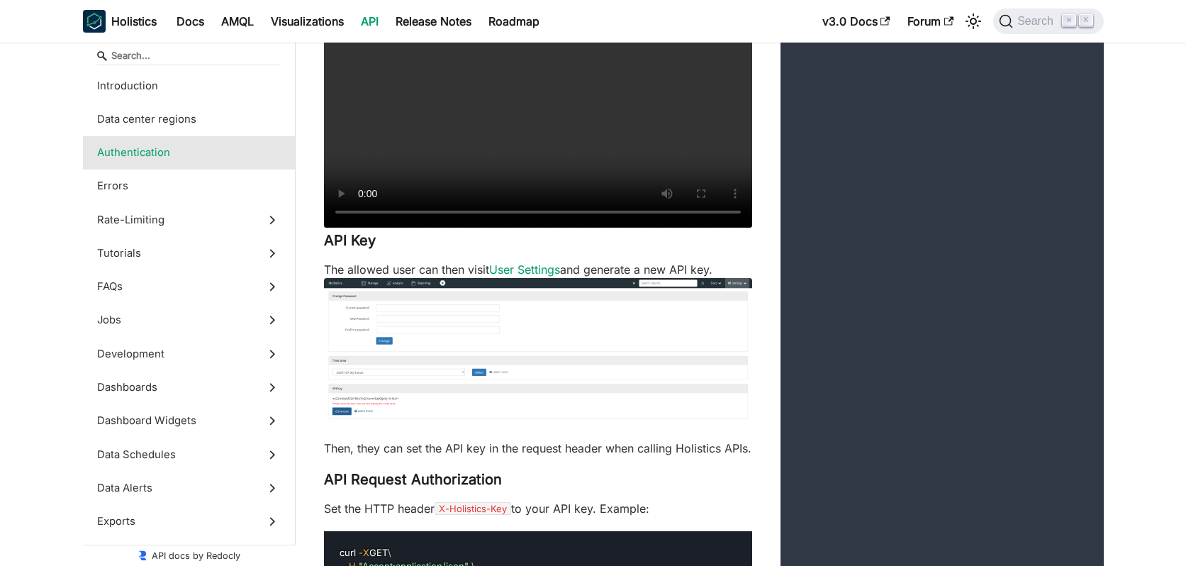
scroll to position [982, 0]
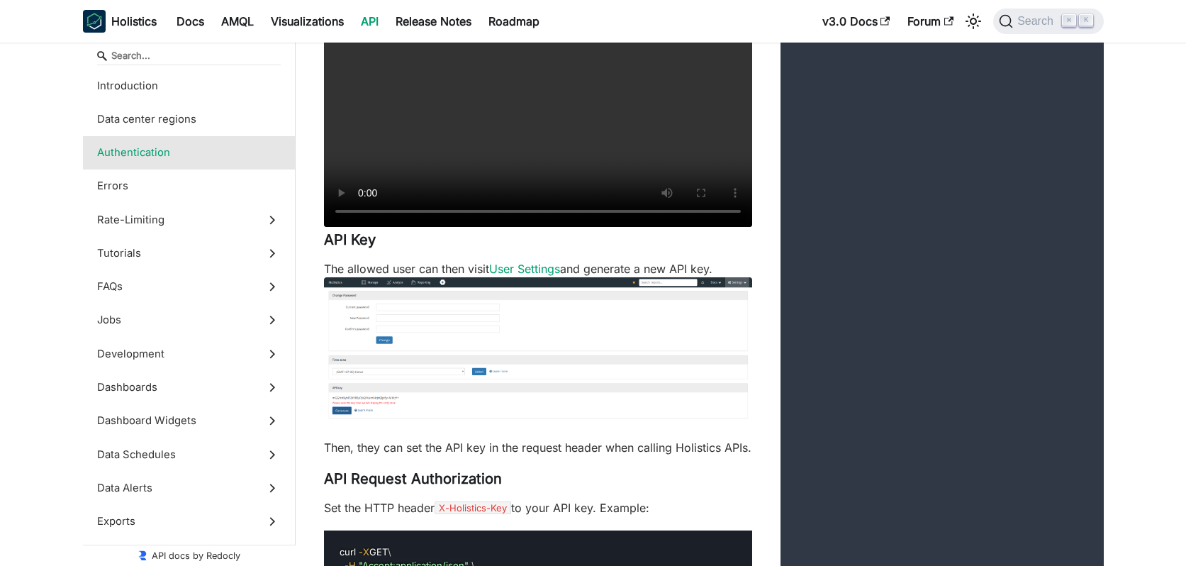
click at [496, 339] on img at bounding box center [538, 348] width 428 height 143
click at [486, 335] on img at bounding box center [538, 348] width 428 height 143
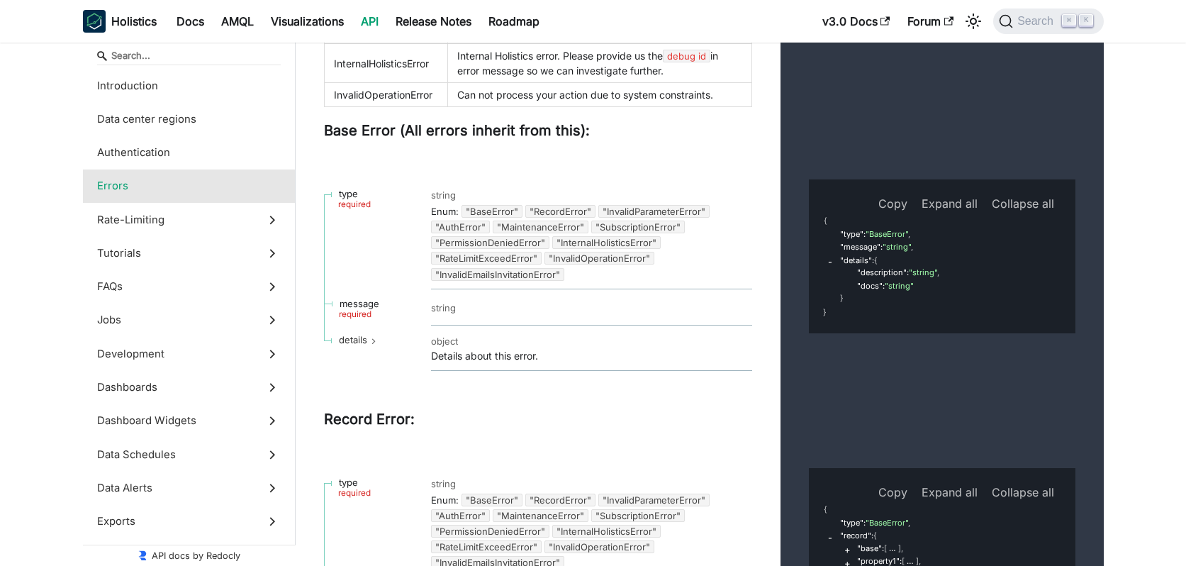
scroll to position [2242, 0]
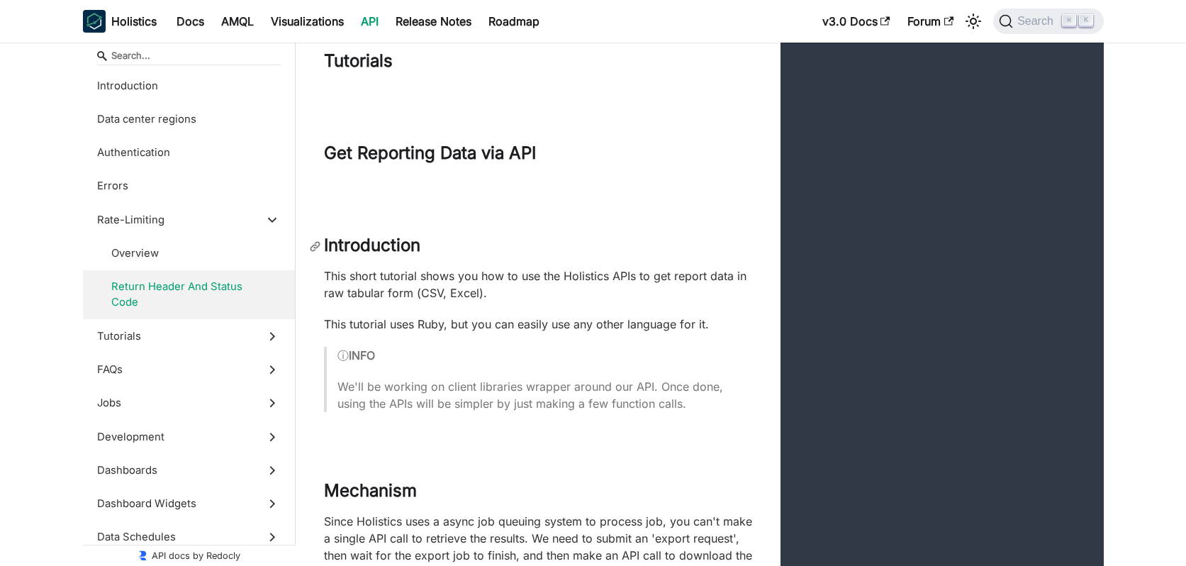
scroll to position [3597, 0]
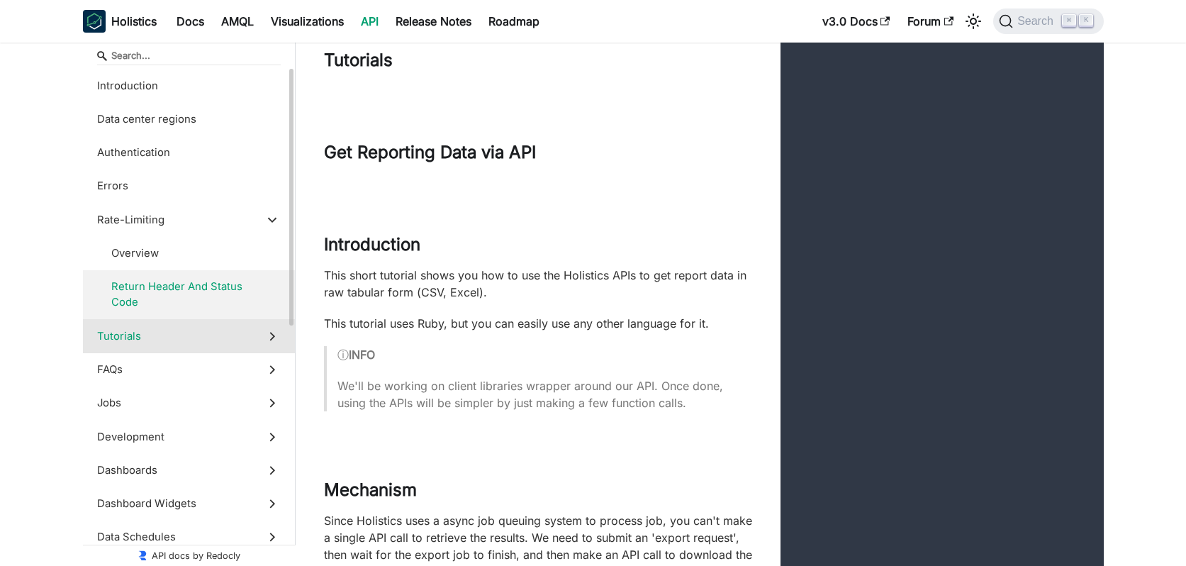
click at [199, 326] on label "Tutorials" at bounding box center [189, 335] width 212 height 33
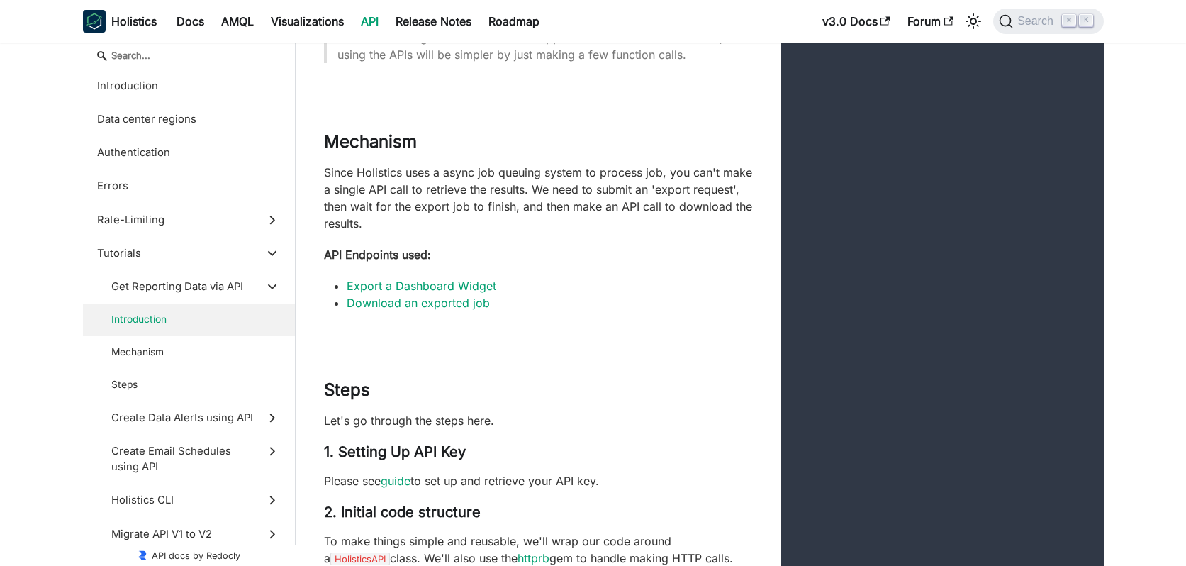
scroll to position [3955, 0]
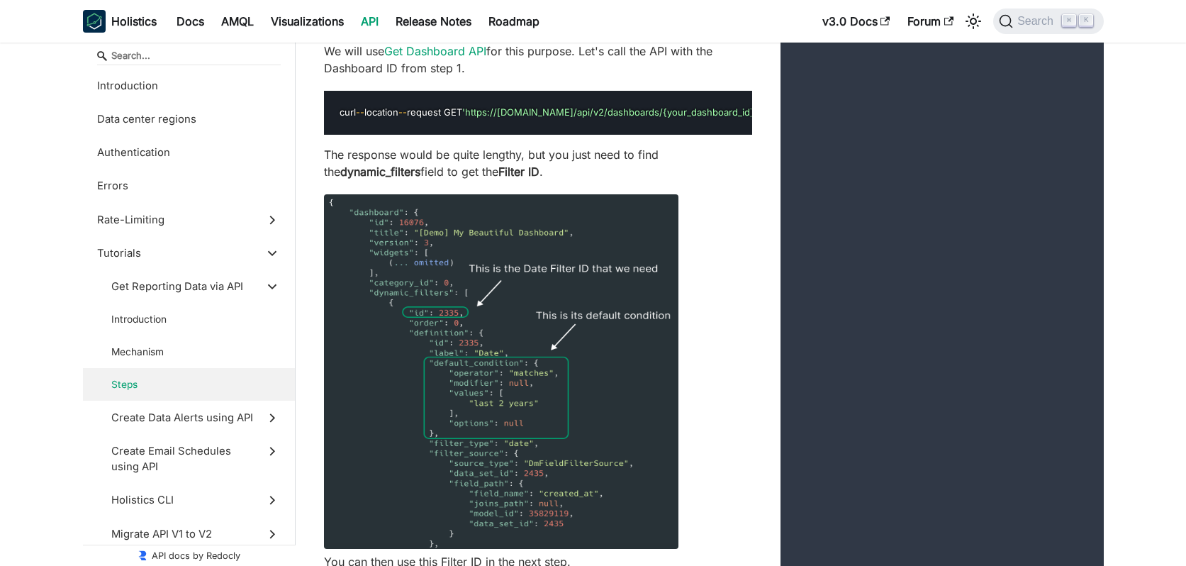
scroll to position [5043, 0]
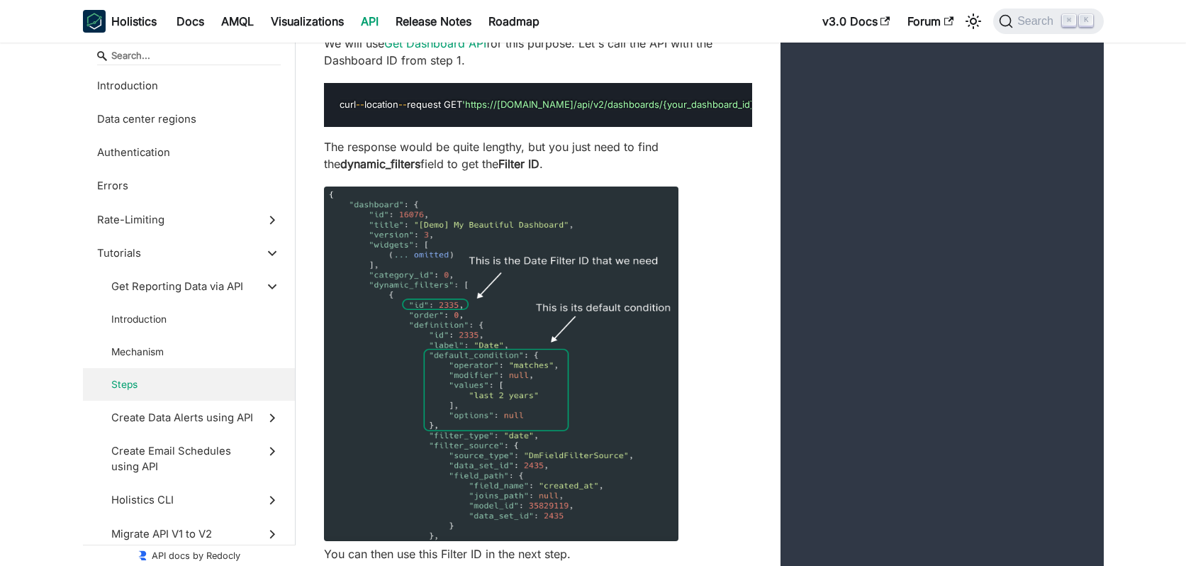
click at [376, 26] on link "API" at bounding box center [369, 21] width 35 height 23
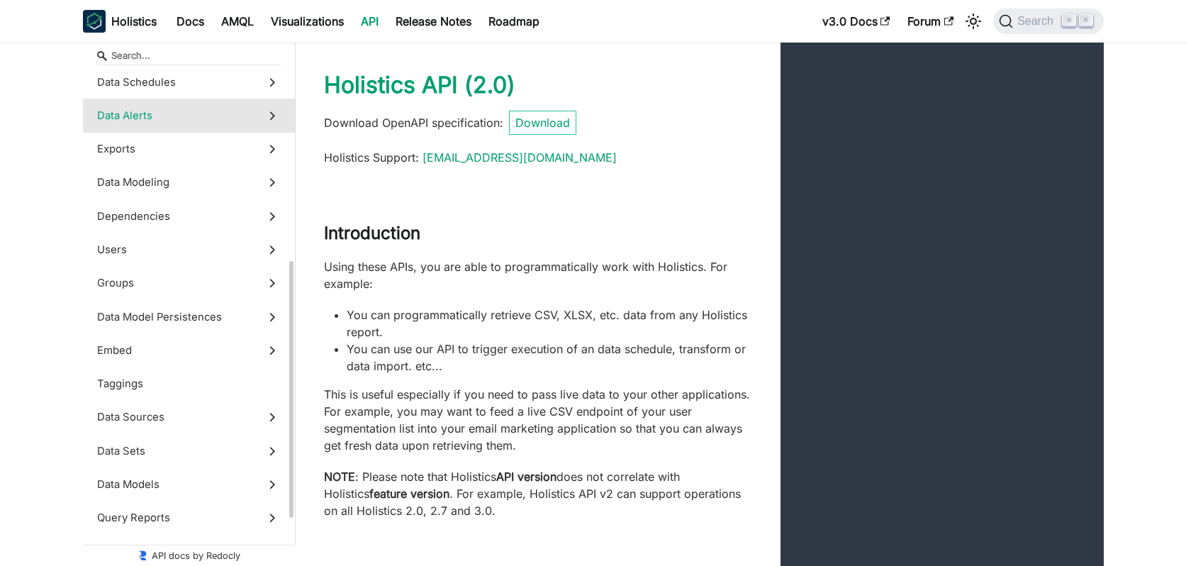
scroll to position [374, 0]
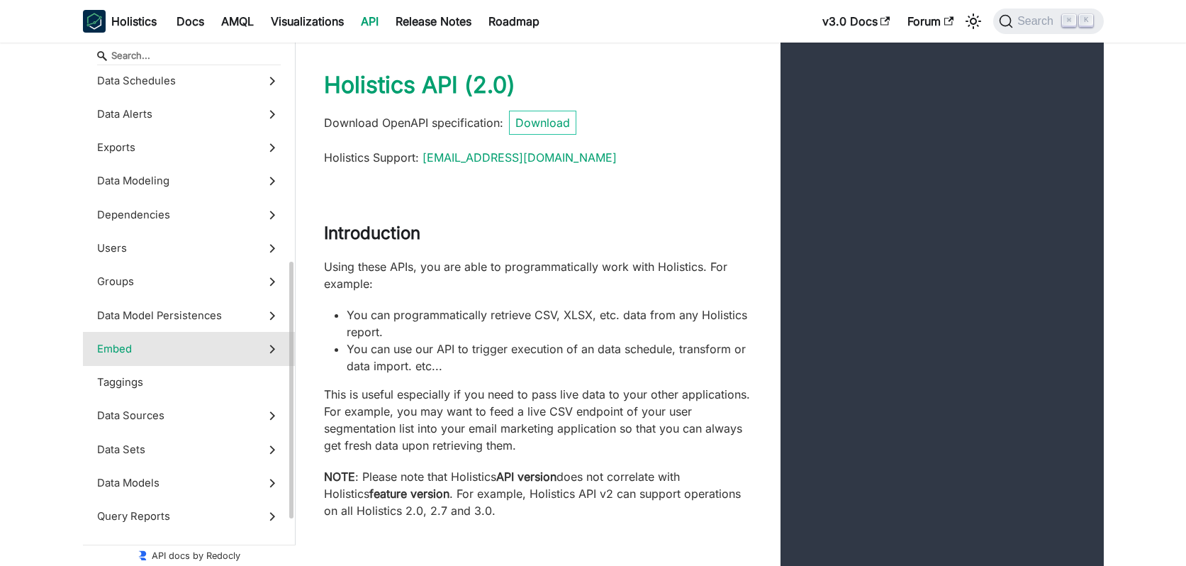
click at [208, 353] on span "Embed" at bounding box center [175, 349] width 157 height 16
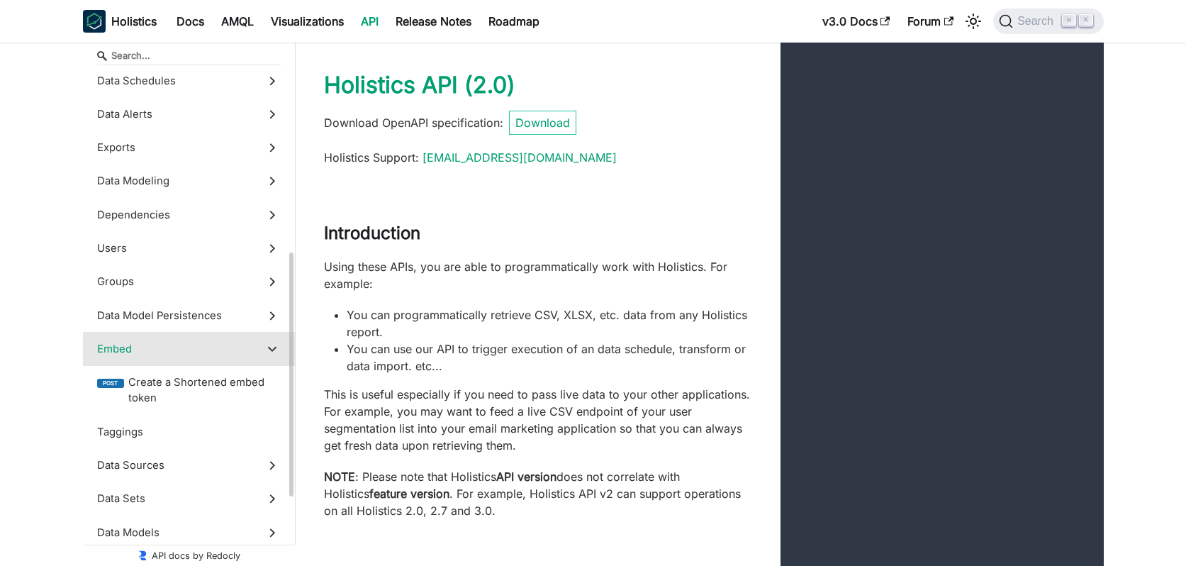
scroll to position [50764, 0]
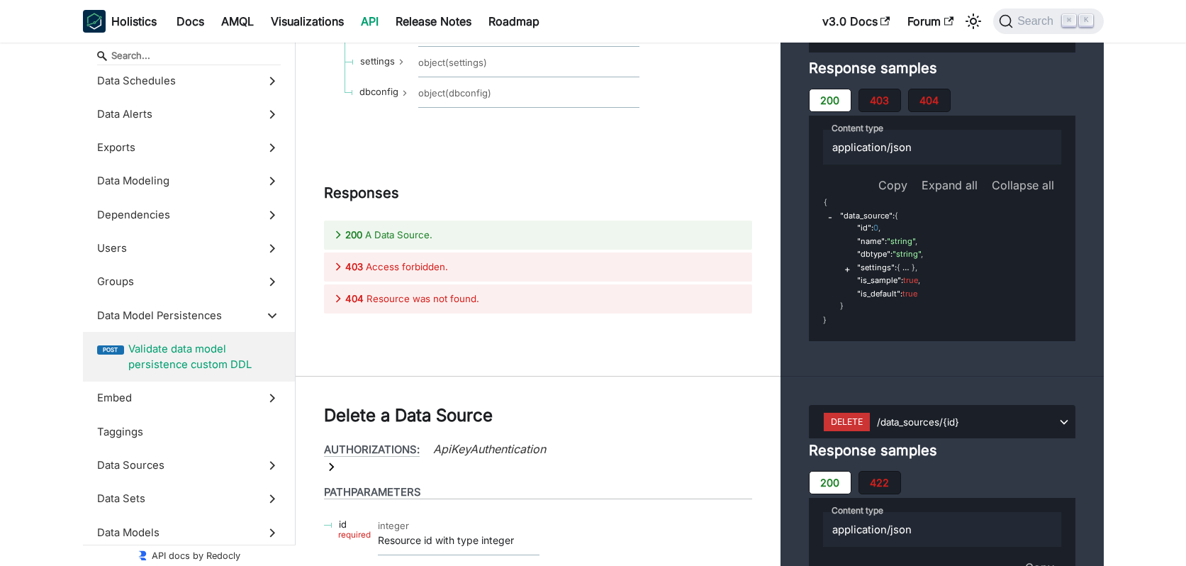
scroll to position [50732, 0]
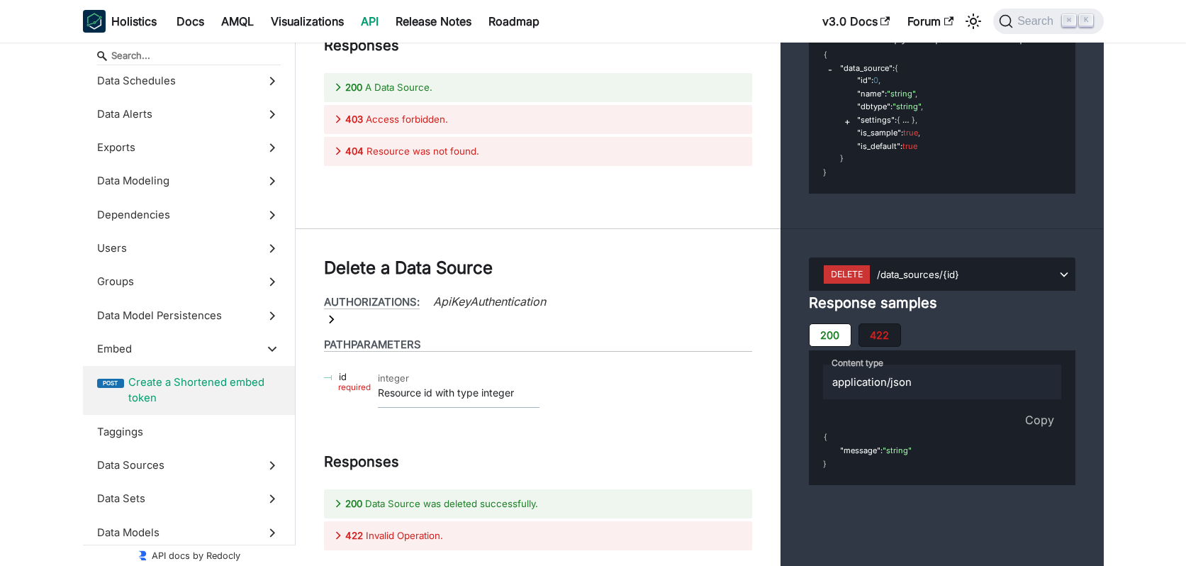
scroll to position [50883, 0]
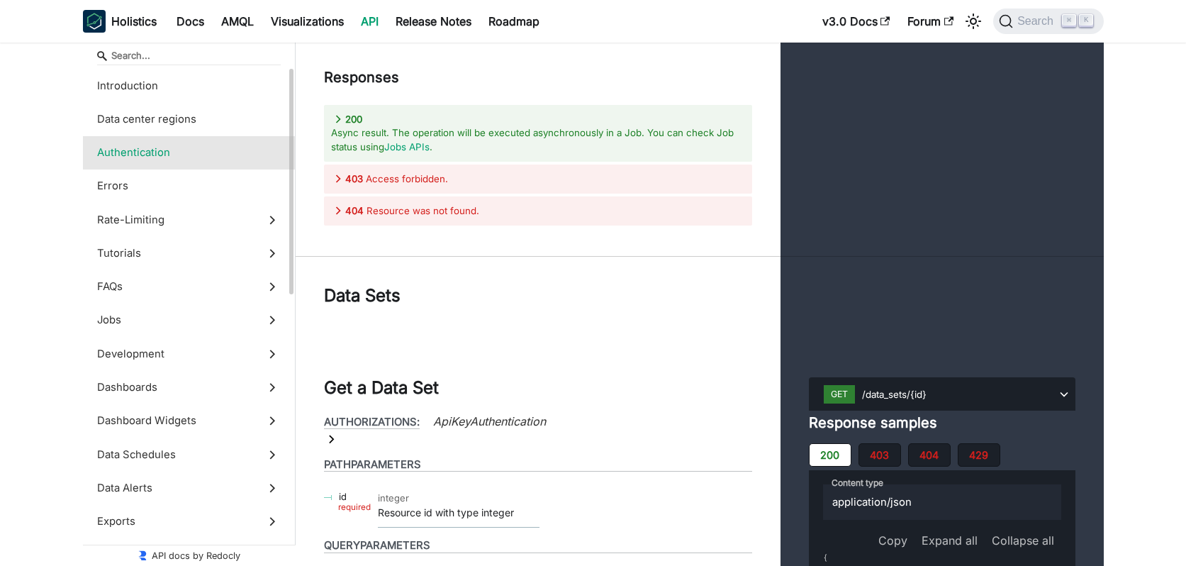
click at [184, 159] on span "Authentication" at bounding box center [175, 153] width 157 height 16
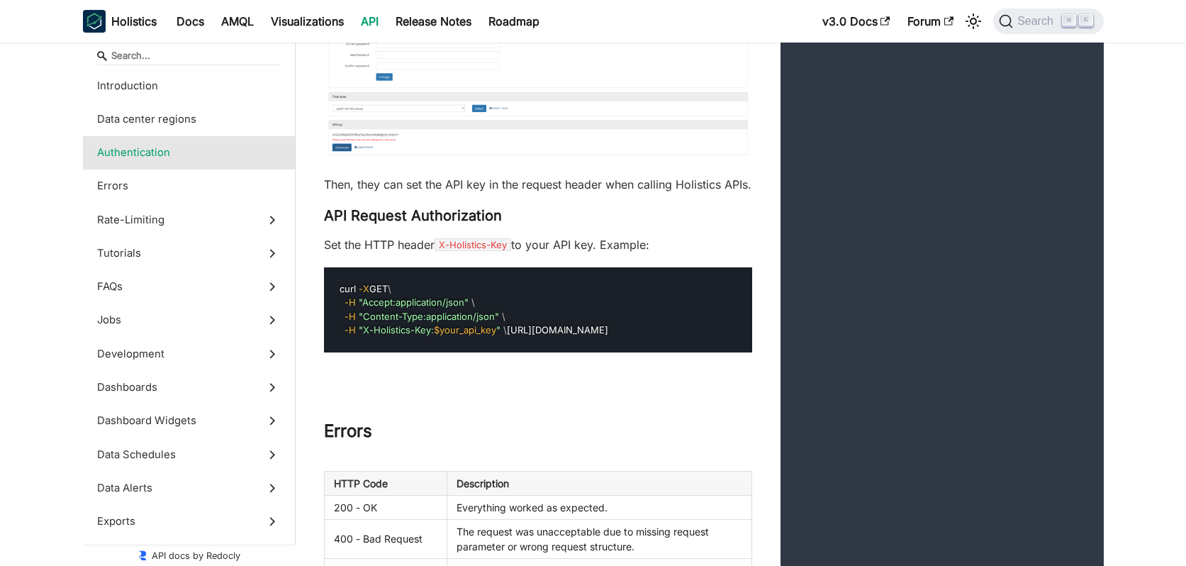
scroll to position [1246, 0]
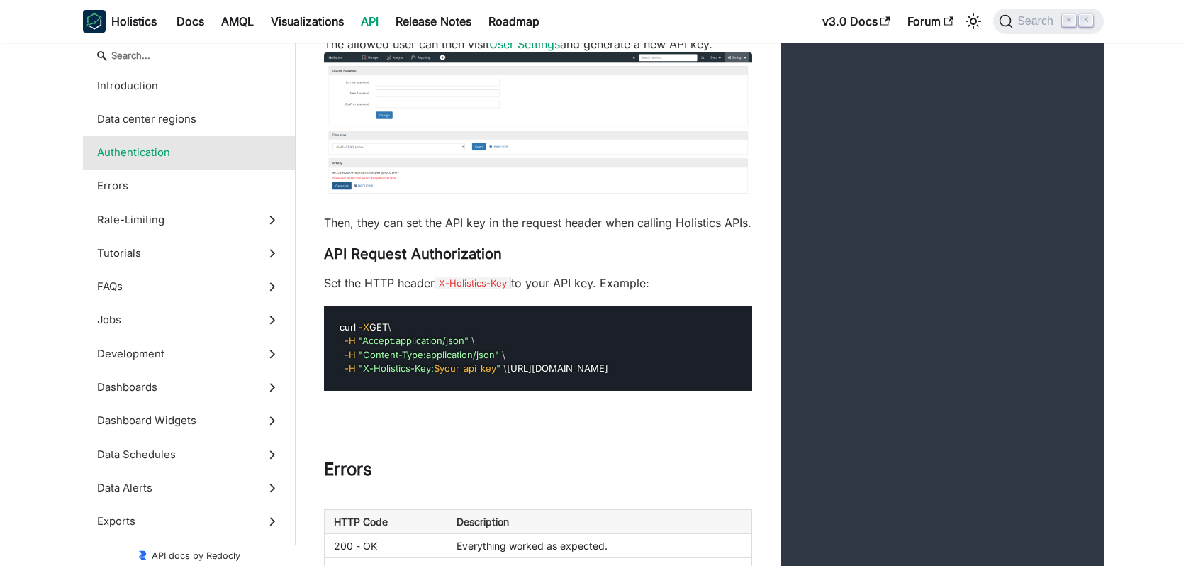
scroll to position [1206, 0]
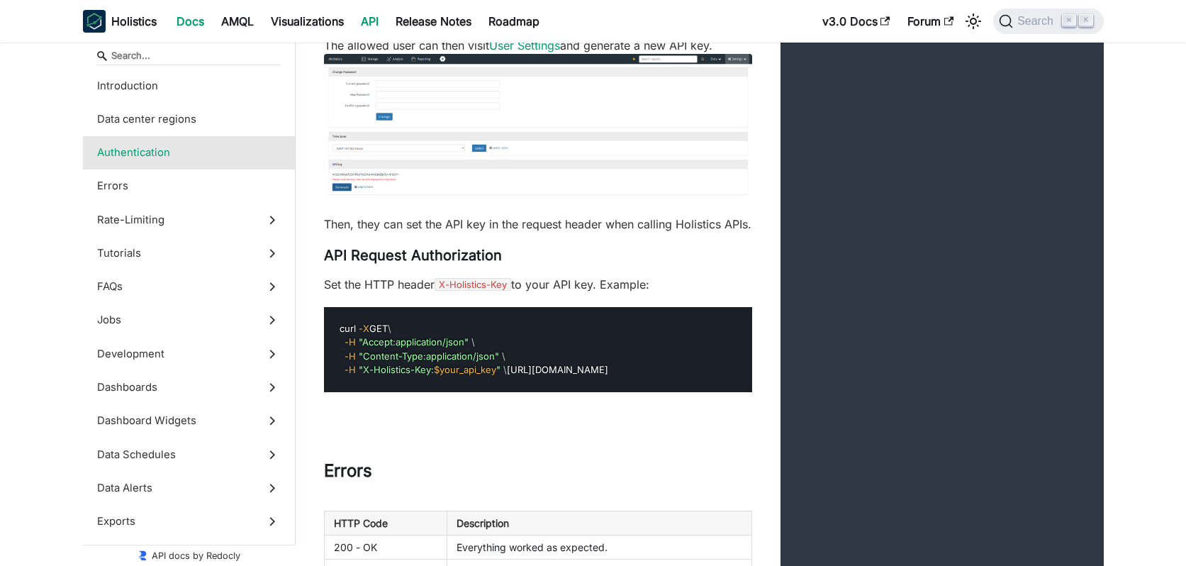
click at [198, 23] on link "Docs" at bounding box center [190, 21] width 45 height 23
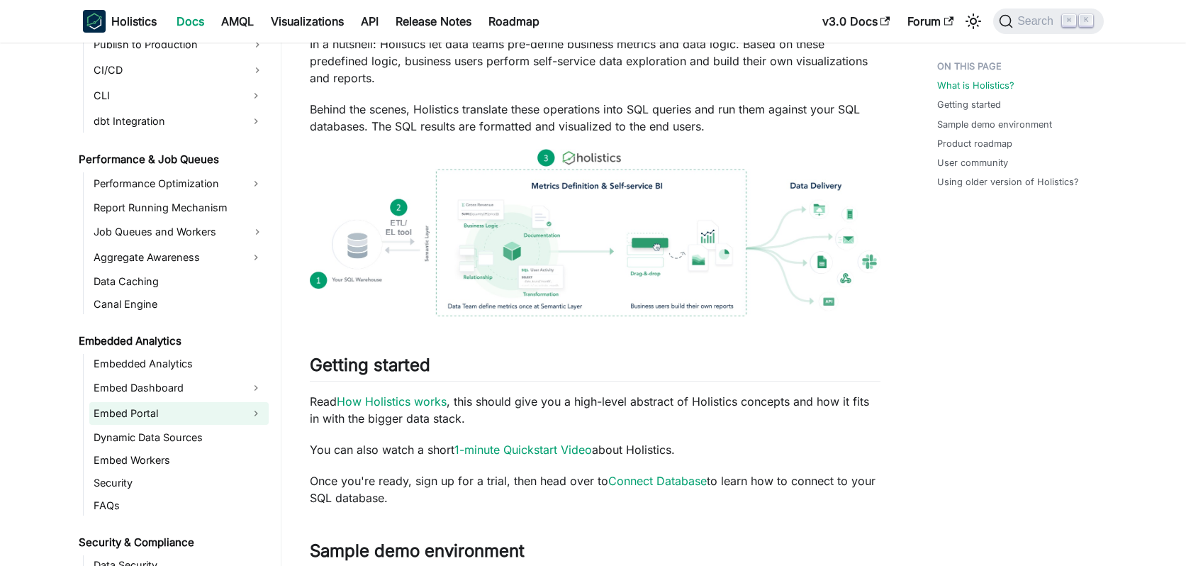
scroll to position [1148, 0]
click at [155, 412] on link "Embed Portal" at bounding box center [166, 411] width 154 height 23
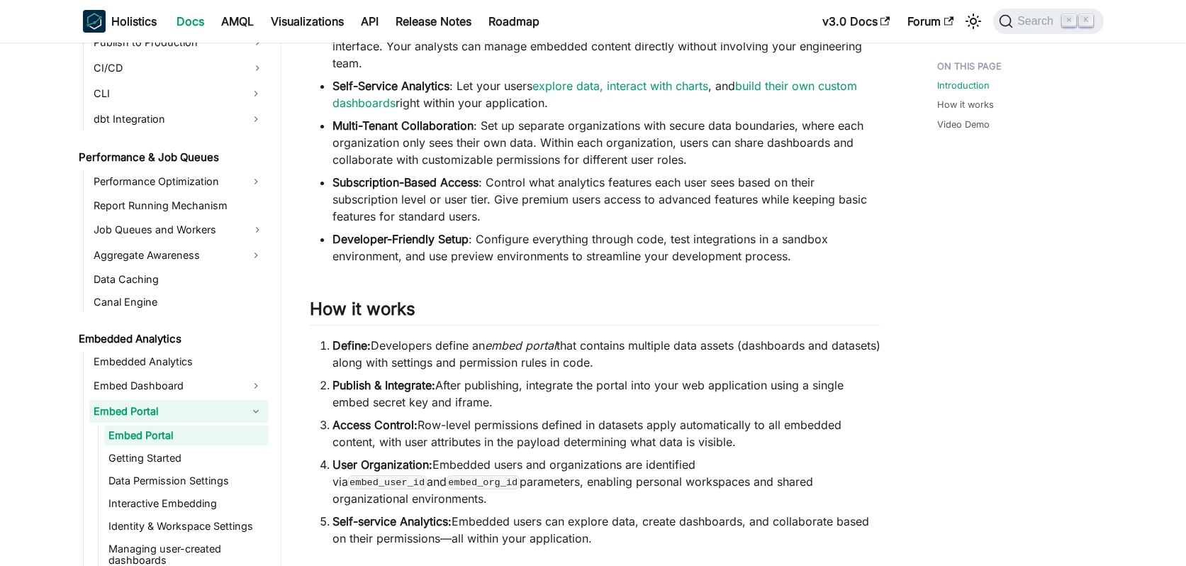
scroll to position [342, 0]
click at [184, 366] on link "Embedded Analytics" at bounding box center [178, 362] width 179 height 20
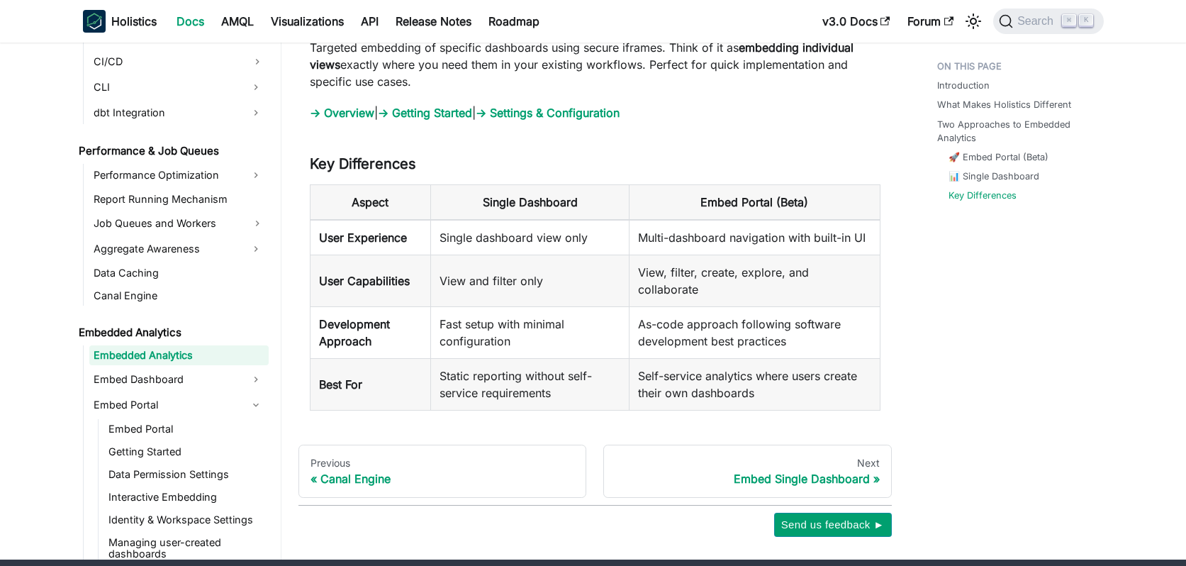
scroll to position [1722, 0]
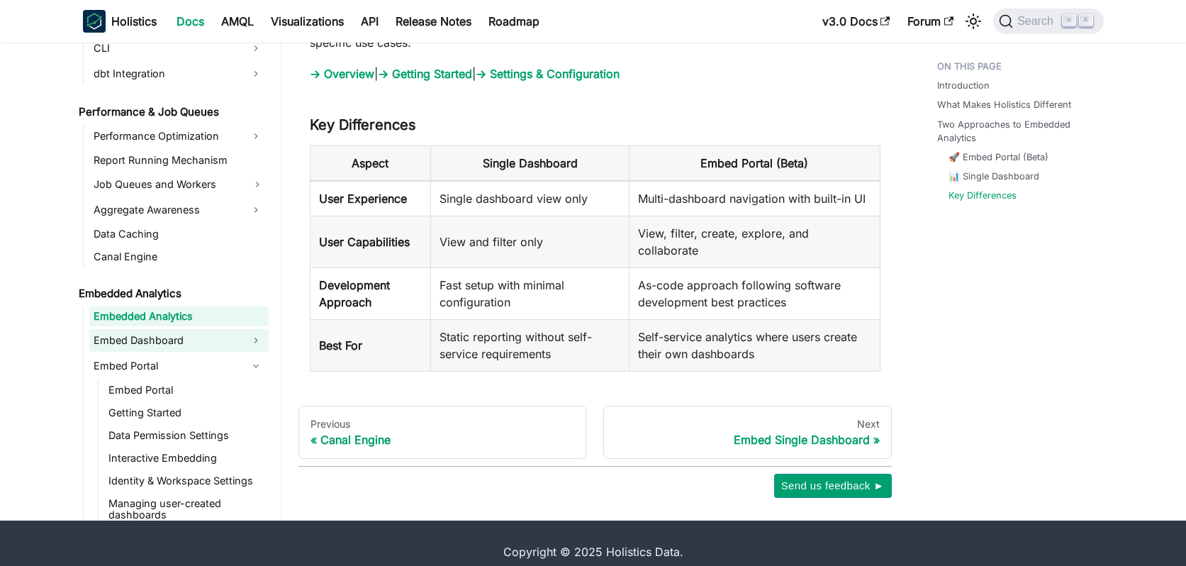
click at [194, 329] on link "Embed Dashboard" at bounding box center [166, 340] width 154 height 23
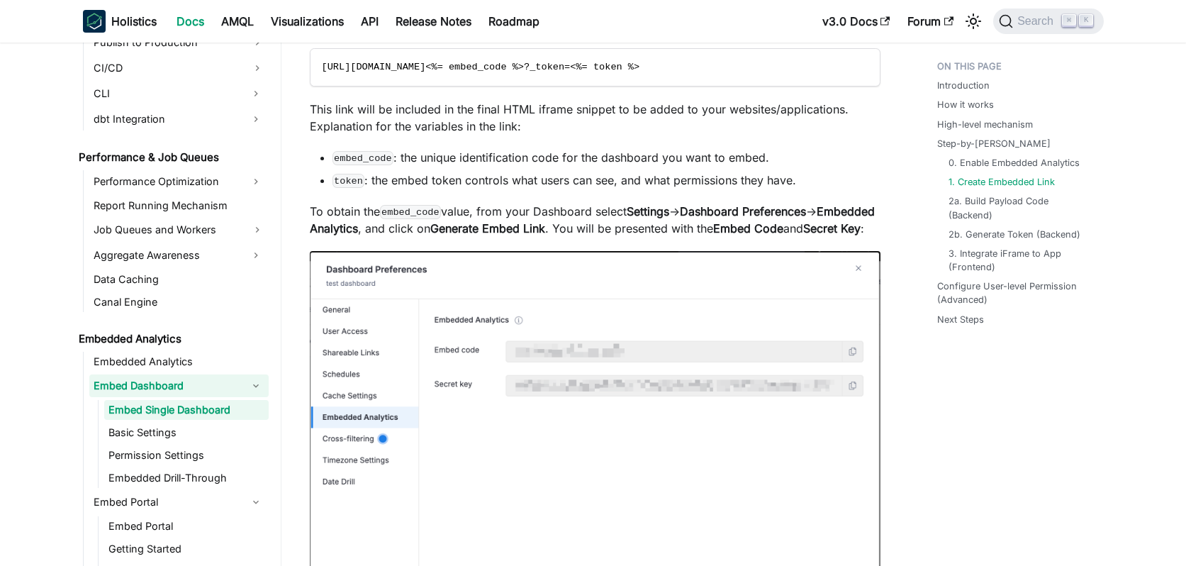
scroll to position [2186, 0]
